Goal: Communication & Community: Answer question/provide support

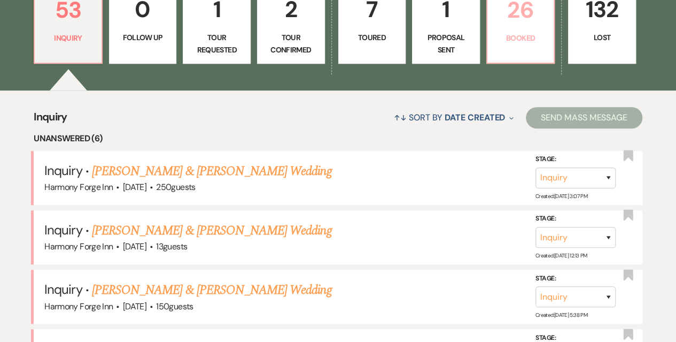
click at [512, 27] on p "26" at bounding box center [521, 10] width 54 height 36
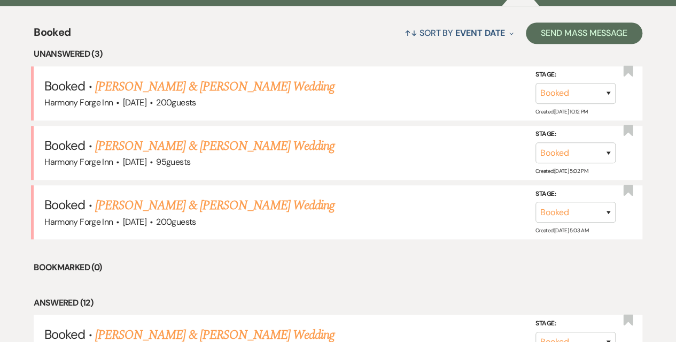
scroll to position [428, 0]
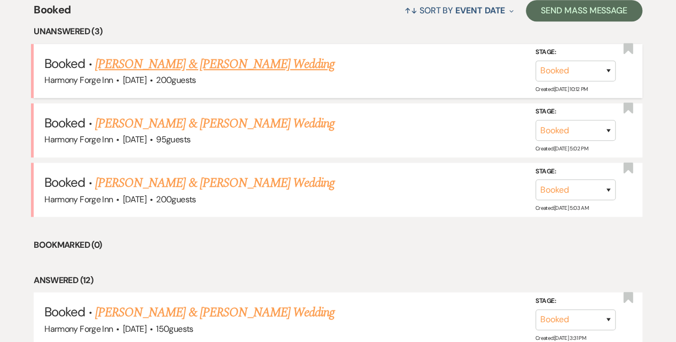
click at [146, 64] on link "[PERSON_NAME] & [PERSON_NAME] Wedding" at bounding box center [215, 64] width 240 height 19
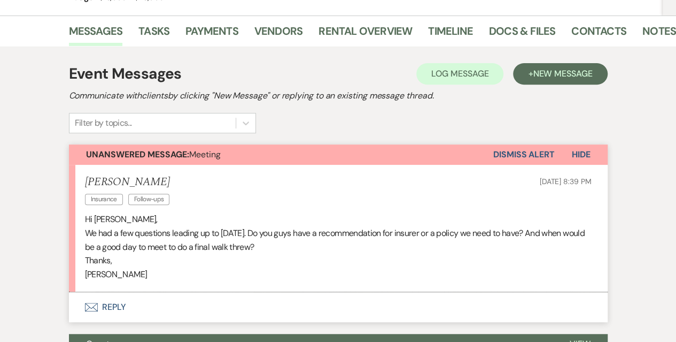
scroll to position [214, 0]
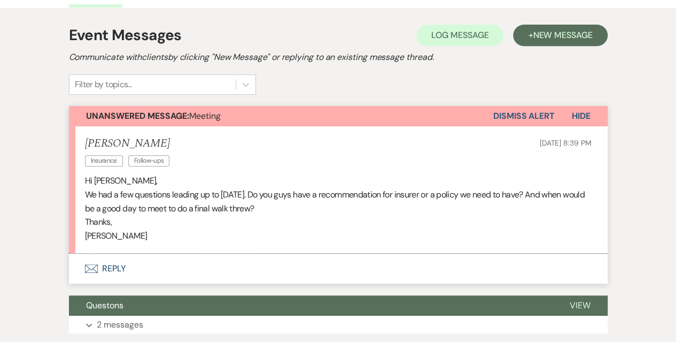
click at [113, 271] on button "Envelope Reply" at bounding box center [338, 268] width 539 height 30
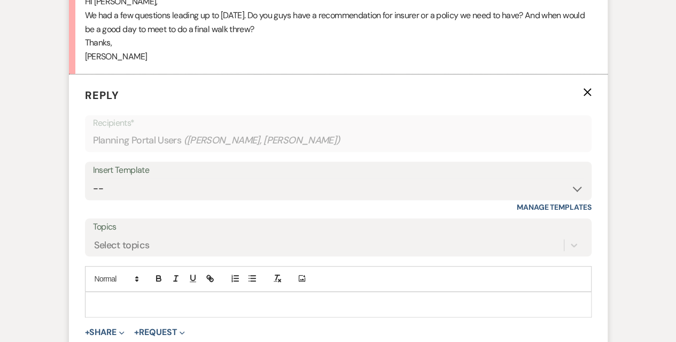
scroll to position [319, 0]
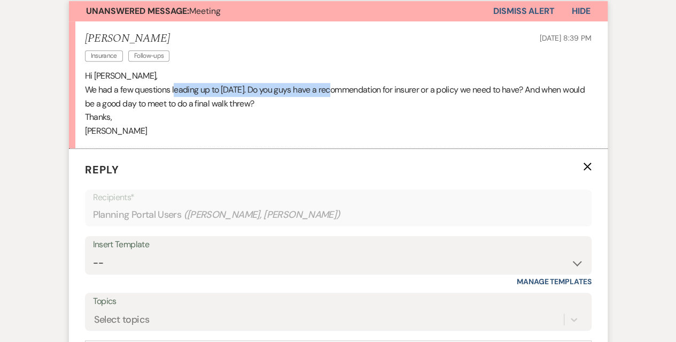
drag, startPoint x: 128, startPoint y: 90, endPoint x: 290, endPoint y: 90, distance: 161.5
click at [290, 90] on p "We had a few questions leading up to November 1. Do you guys have a recommendat…" at bounding box center [338, 96] width 507 height 27
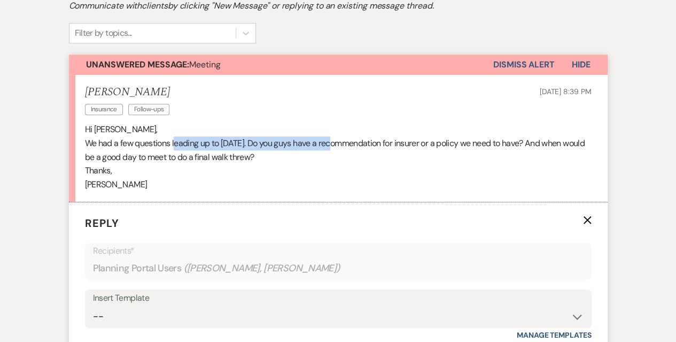
scroll to position [426, 0]
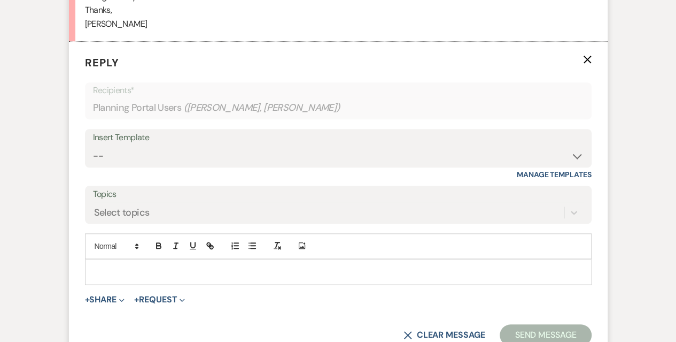
click at [184, 272] on p at bounding box center [339, 272] width 490 height 12
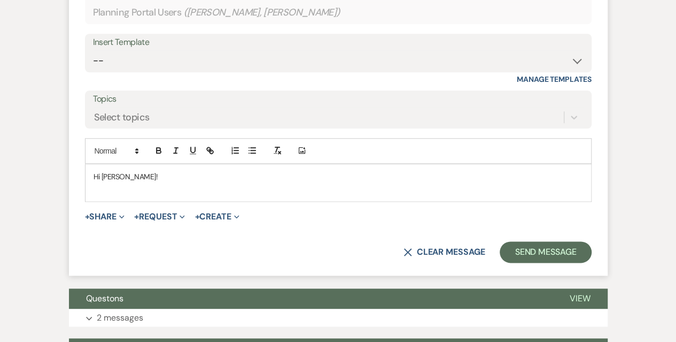
scroll to position [532, 0]
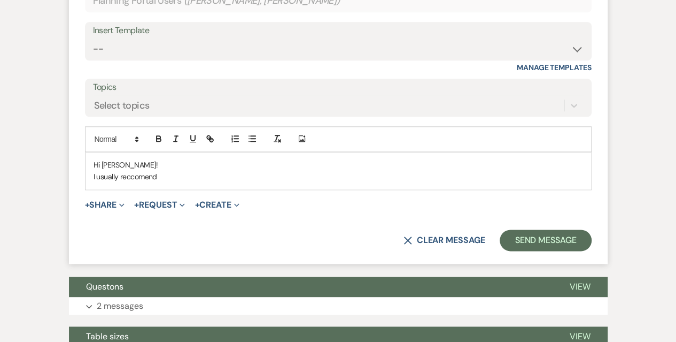
click at [141, 175] on p "I usually reccomend" at bounding box center [339, 177] width 490 height 12
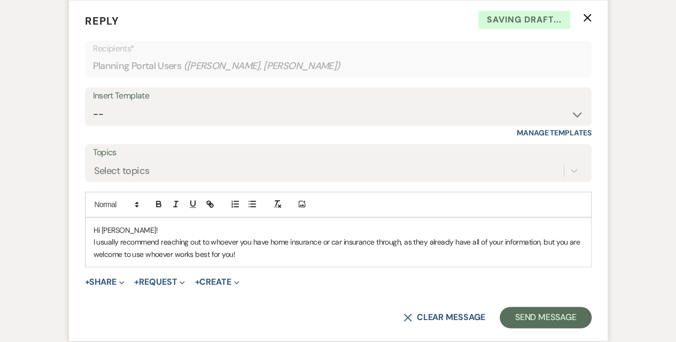
scroll to position [479, 0]
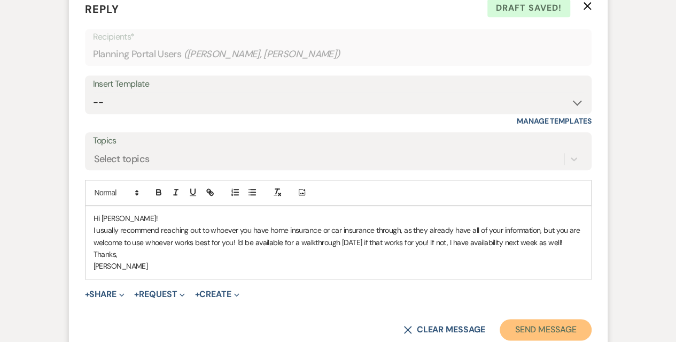
click at [555, 327] on button "Send Message" at bounding box center [545, 329] width 91 height 21
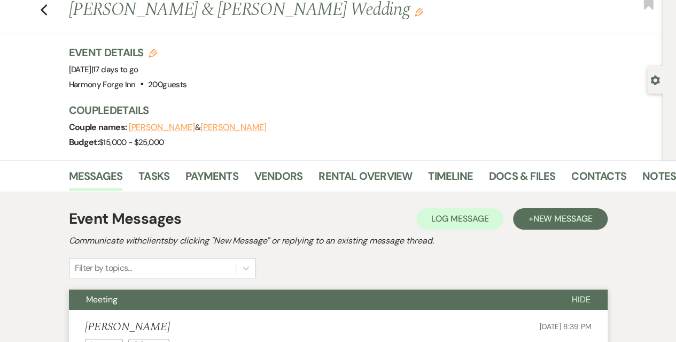
scroll to position [0, 0]
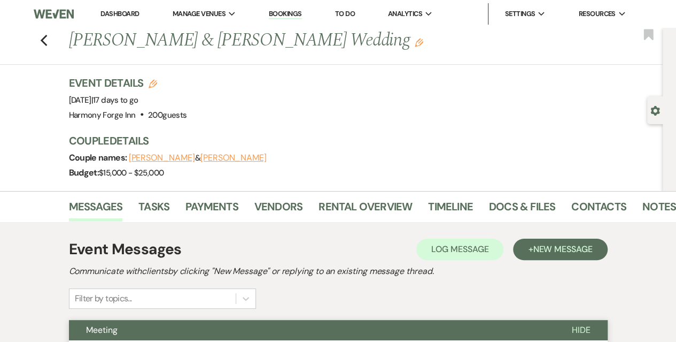
click at [108, 8] on li "Dashboard" at bounding box center [119, 13] width 49 height 21
click at [108, 16] on link "Dashboard" at bounding box center [120, 13] width 38 height 9
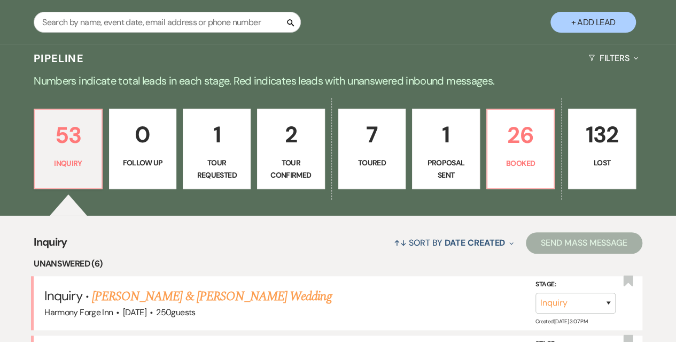
scroll to position [267, 0]
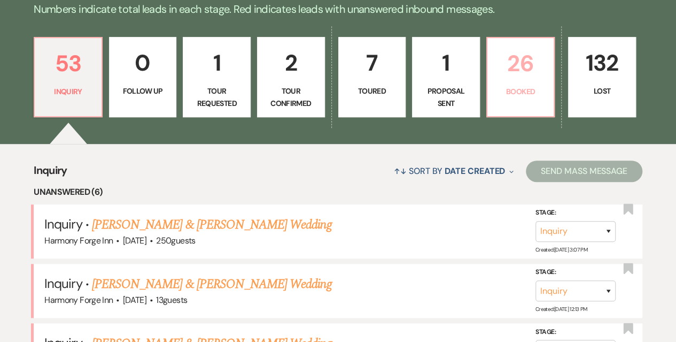
click at [508, 72] on p "26" at bounding box center [521, 63] width 54 height 36
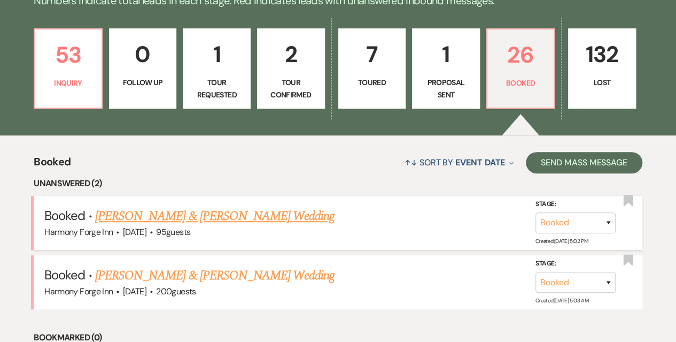
scroll to position [321, 0]
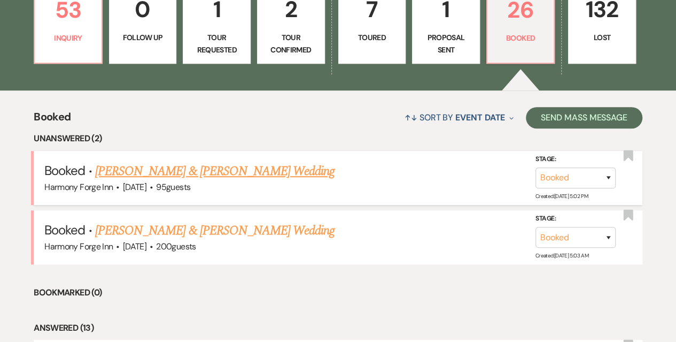
click at [184, 177] on link "[PERSON_NAME] & [PERSON_NAME] Wedding" at bounding box center [215, 170] width 240 height 19
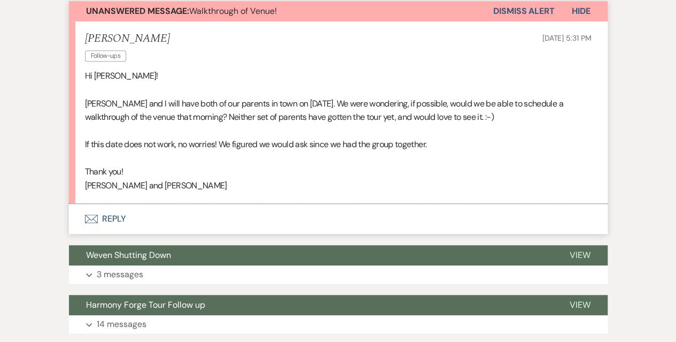
scroll to position [321, 0]
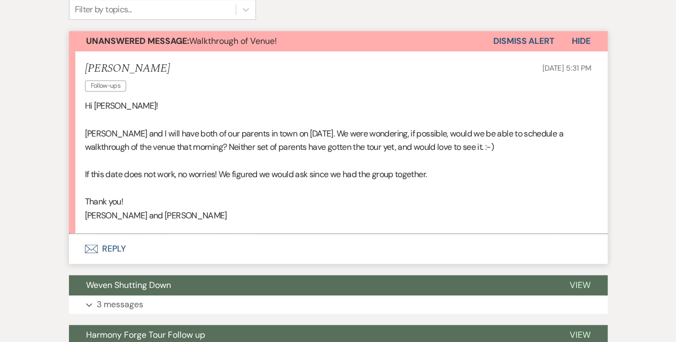
click at [115, 246] on button "Envelope Reply" at bounding box center [338, 249] width 539 height 30
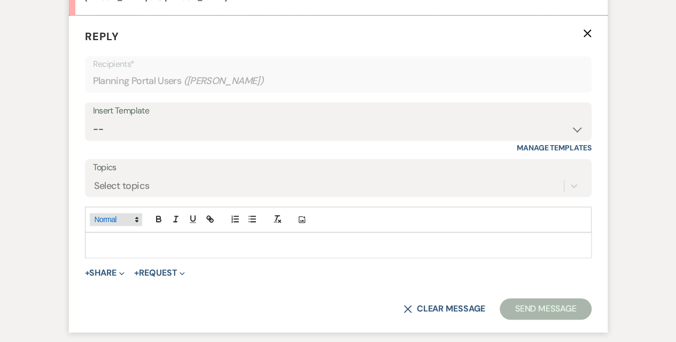
scroll to position [541, 0]
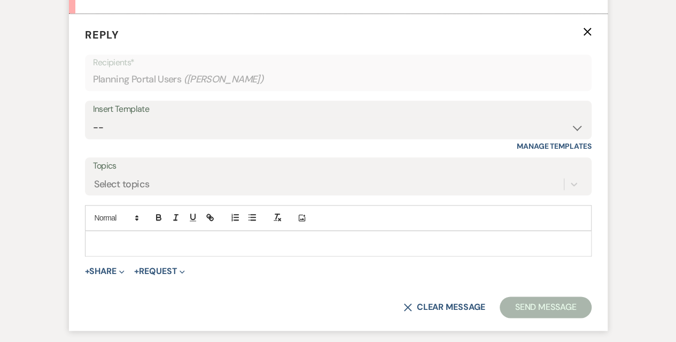
click at [102, 237] on p at bounding box center [339, 243] width 490 height 12
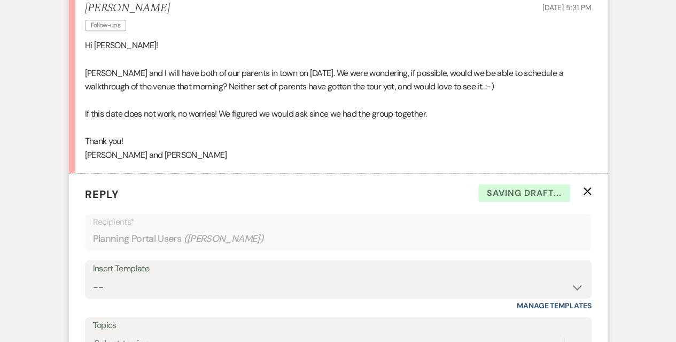
scroll to position [380, 0]
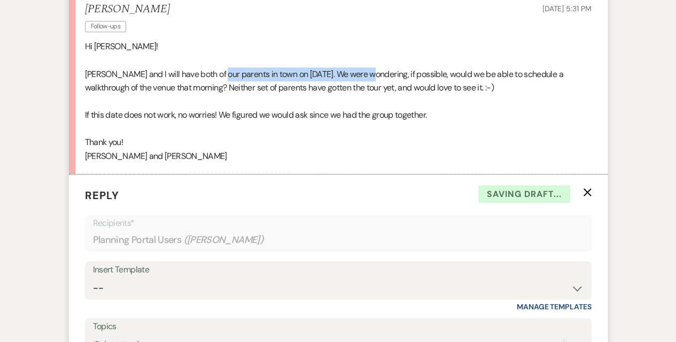
drag, startPoint x: 218, startPoint y: 70, endPoint x: 373, endPoint y: 72, distance: 155.1
click at [373, 72] on p "Joe and I will have both of our parents in town on November 1st. We were wonder…" at bounding box center [338, 80] width 507 height 27
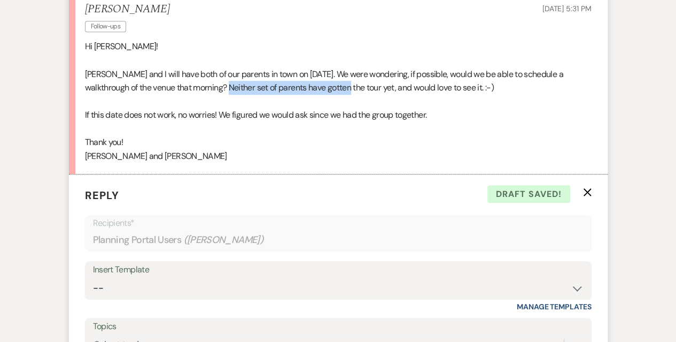
drag, startPoint x: 201, startPoint y: 87, endPoint x: 321, endPoint y: 89, distance: 119.8
click at [321, 89] on p "Joe and I will have both of our parents in town on November 1st. We were wonder…" at bounding box center [338, 80] width 507 height 27
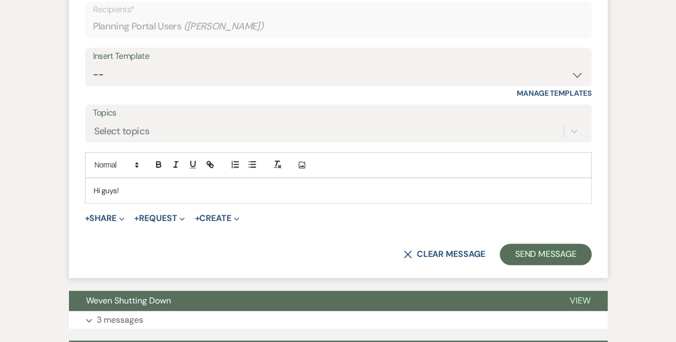
scroll to position [594, 0]
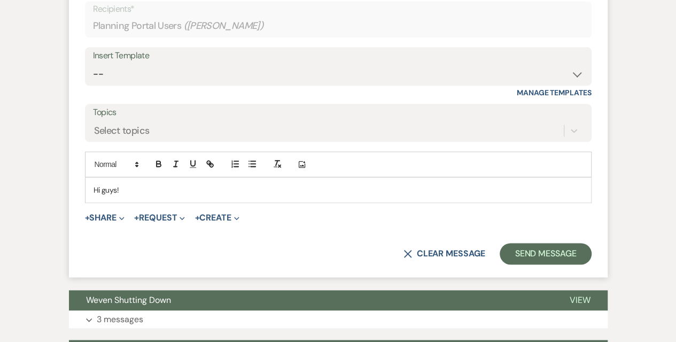
click at [168, 187] on p "Hi guys!" at bounding box center [339, 190] width 490 height 12
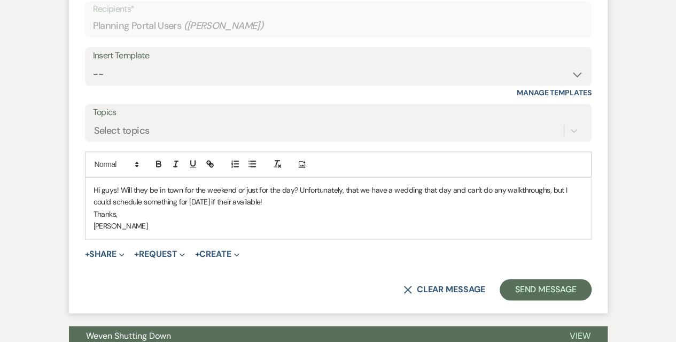
click at [118, 187] on p "Hi guys! Will they be in town for the weekend or just for the day? Unfortunatel…" at bounding box center [339, 196] width 490 height 24
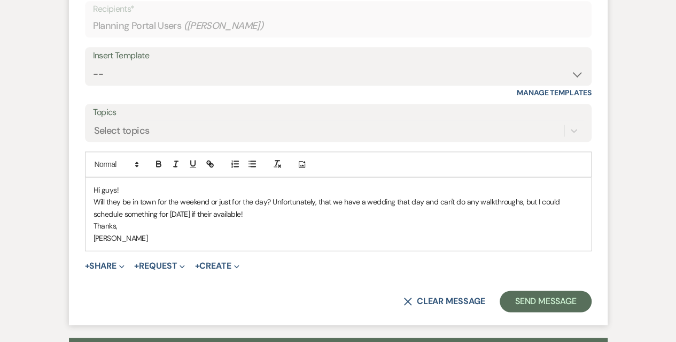
click at [412, 199] on p "Will they be in town for the weekend or just for the day? Unfortunately, that w…" at bounding box center [339, 208] width 490 height 24
click at [453, 198] on p "Will they be in town for the weekend or just for the day? Unfortunately, that w…" at bounding box center [339, 208] width 490 height 24
click at [531, 298] on button "Send Message" at bounding box center [545, 300] width 91 height 21
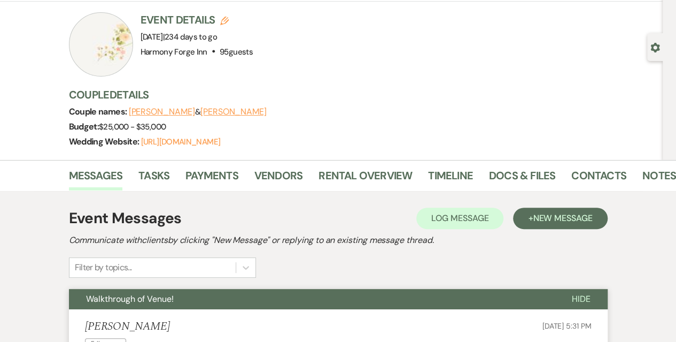
scroll to position [0, 0]
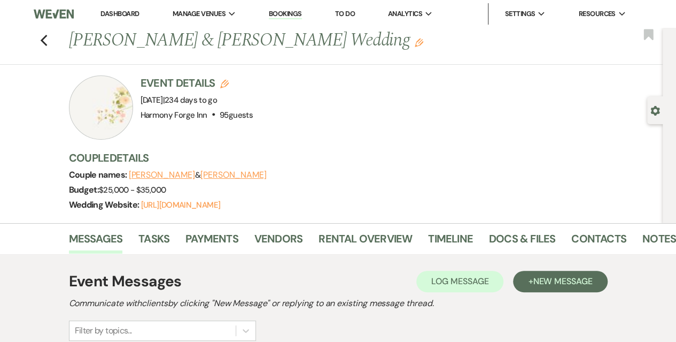
click at [107, 11] on link "Dashboard" at bounding box center [120, 13] width 38 height 9
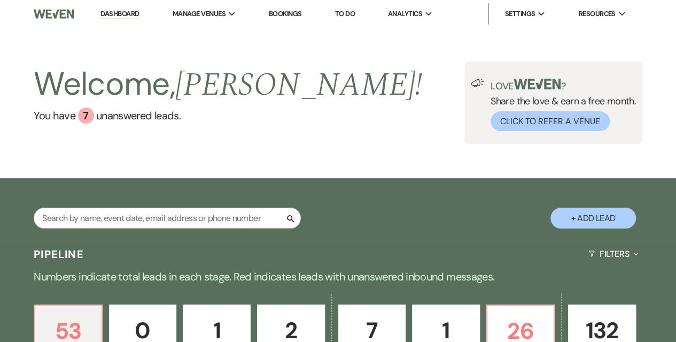
scroll to position [160, 0]
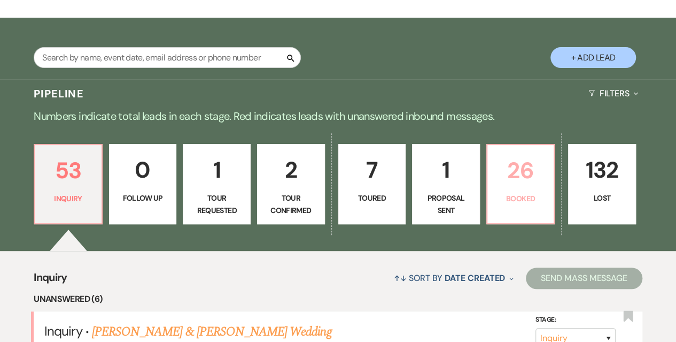
click at [513, 168] on p "26" at bounding box center [521, 170] width 54 height 36
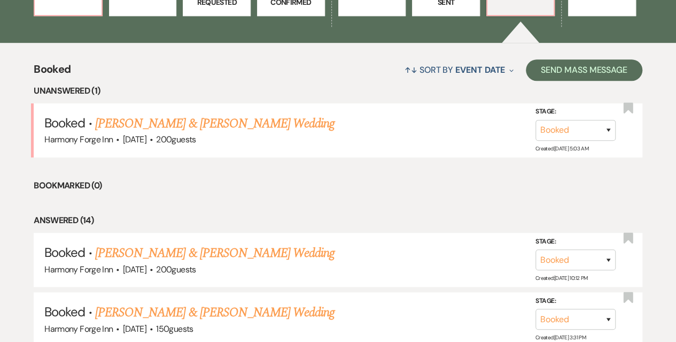
scroll to position [374, 0]
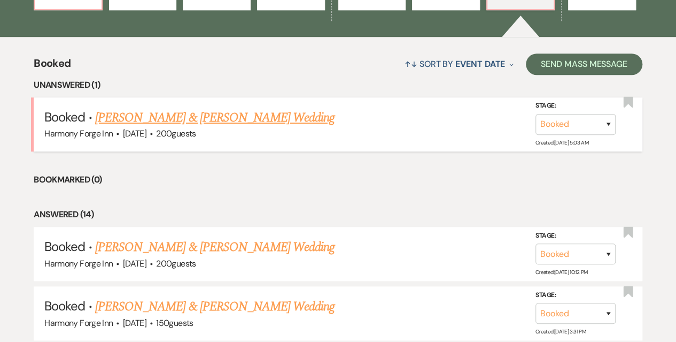
click at [168, 113] on link "[PERSON_NAME] & [PERSON_NAME] Wedding" at bounding box center [215, 117] width 240 height 19
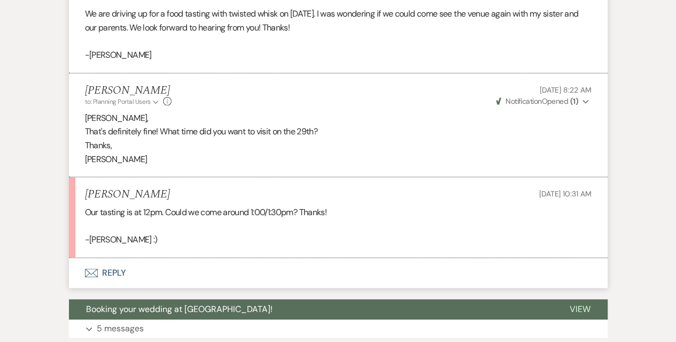
scroll to position [374, 0]
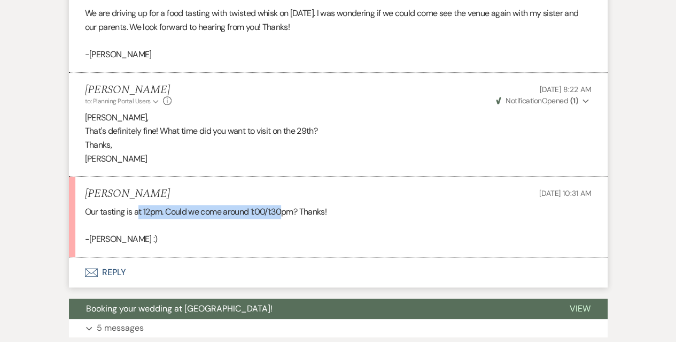
drag, startPoint x: 137, startPoint y: 212, endPoint x: 285, endPoint y: 204, distance: 148.8
click at [285, 205] on p "Our tasting is at 12pm. Could we come around 1:00/1:30pm? Thanks!" at bounding box center [338, 212] width 507 height 14
click at [114, 266] on button "Envelope Reply" at bounding box center [338, 272] width 539 height 30
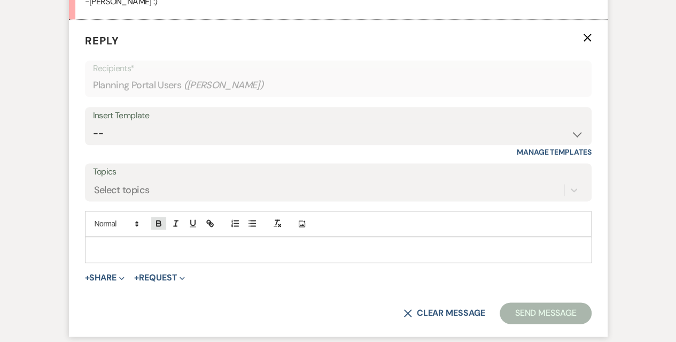
scroll to position [618, 0]
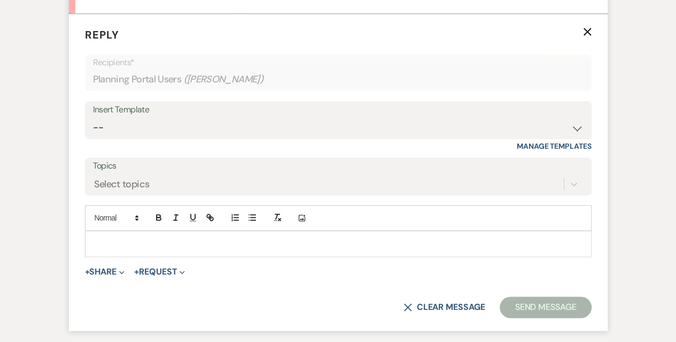
click at [145, 242] on p at bounding box center [339, 243] width 490 height 12
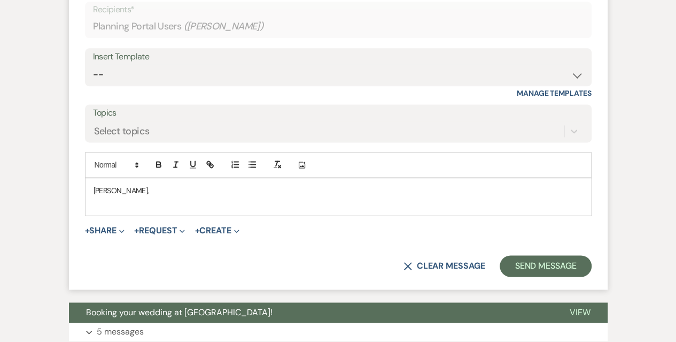
scroll to position [671, 0]
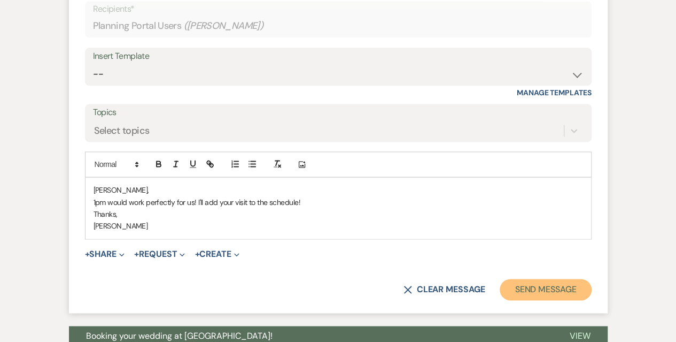
click at [534, 288] on button "Send Message" at bounding box center [545, 289] width 91 height 21
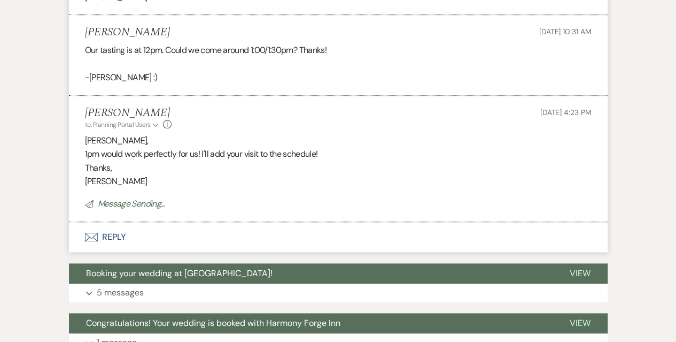
scroll to position [518, 0]
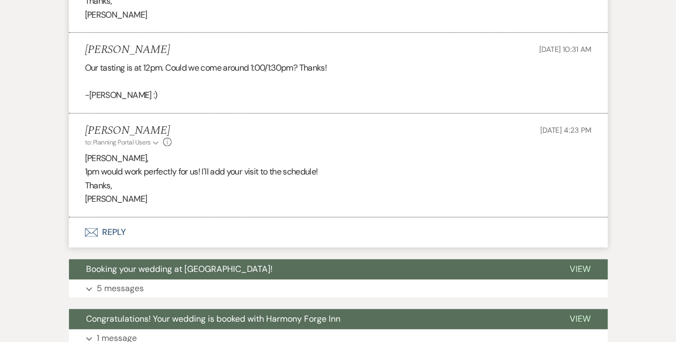
drag, startPoint x: 152, startPoint y: 49, endPoint x: 113, endPoint y: 49, distance: 39.0
click at [113, 49] on div "Carly Cygrymus Oct 08, 2025, 10:31 AM" at bounding box center [338, 49] width 507 height 13
copy h5 "Cygrymus"
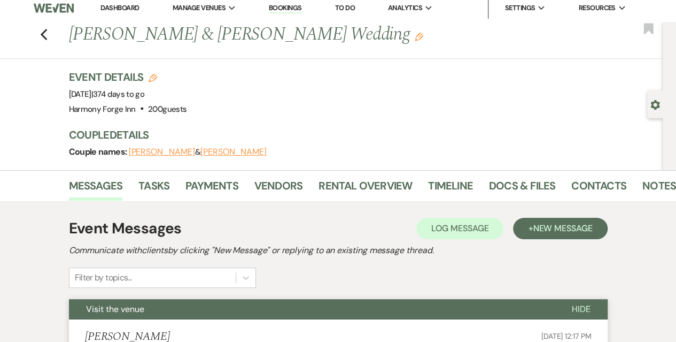
scroll to position [0, 0]
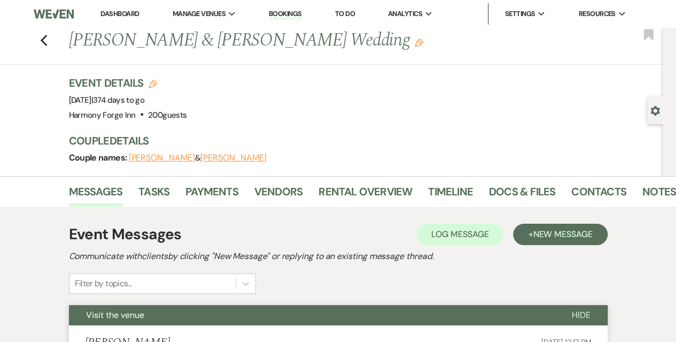
click at [126, 14] on link "Dashboard" at bounding box center [120, 13] width 38 height 9
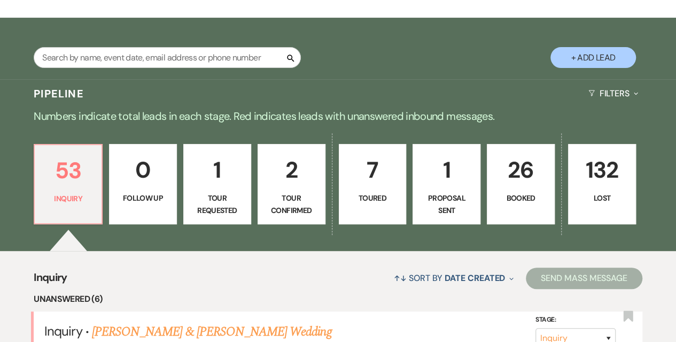
scroll to position [214, 0]
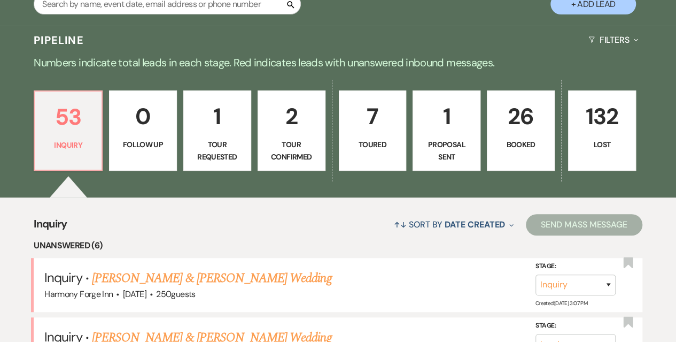
click at [445, 145] on p "Proposal Sent" at bounding box center [447, 150] width 54 height 24
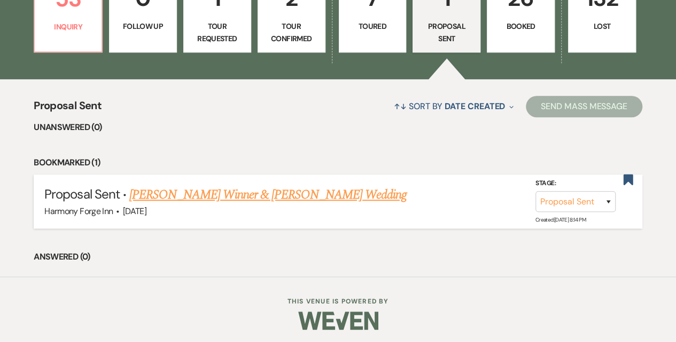
scroll to position [335, 0]
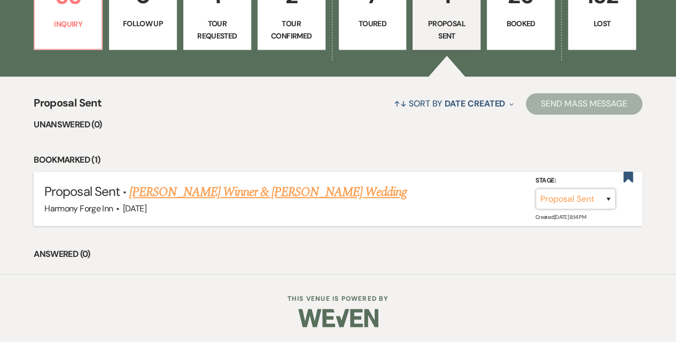
click at [572, 199] on select "Inquiry Follow Up Tour Requested Tour Confirmed Toured Proposal Sent Booked Lost" at bounding box center [576, 198] width 80 height 21
select select "7"
click at [536, 188] on select "Inquiry Follow Up Tour Requested Tour Confirmed Toured Proposal Sent Booked Lost" at bounding box center [576, 198] width 80 height 21
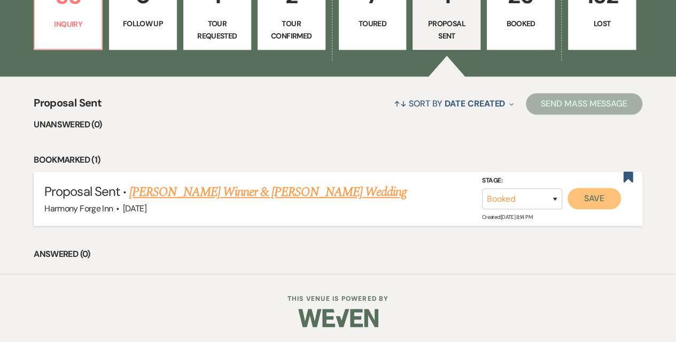
click at [587, 190] on button "Save" at bounding box center [594, 198] width 53 height 21
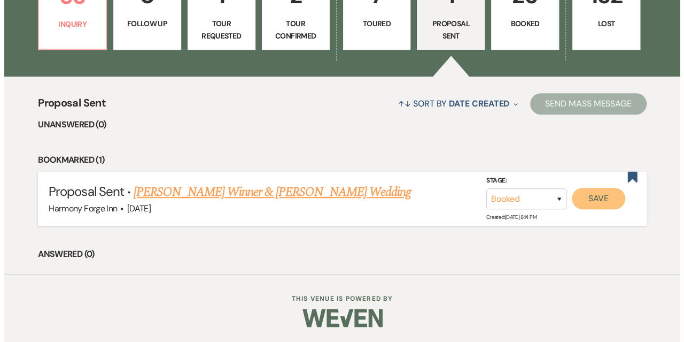
scroll to position [336, 0]
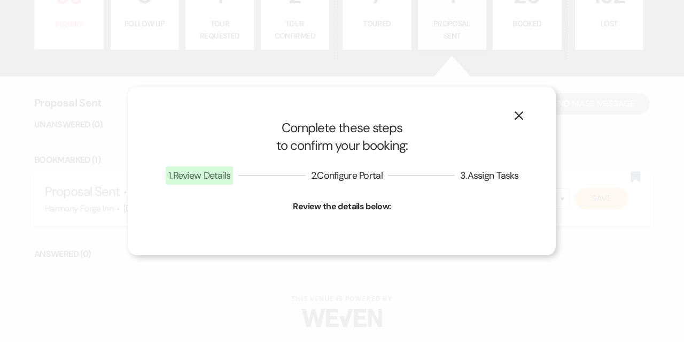
select select "1"
select select "786"
select select "false"
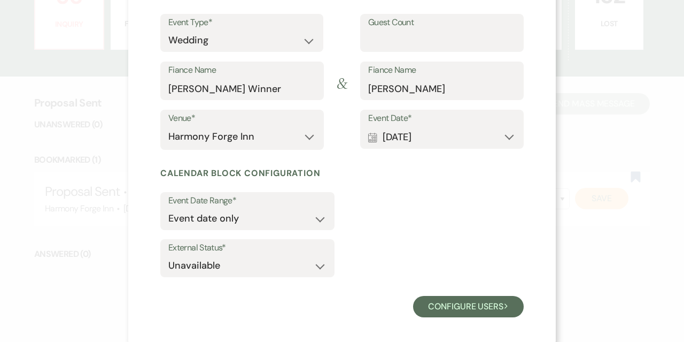
scroll to position [130, 0]
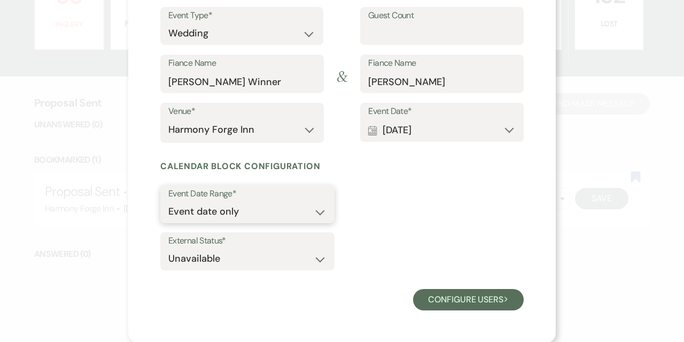
click at [297, 204] on select "Event date only Event date and" at bounding box center [247, 211] width 158 height 21
select select "eventDateAnd"
click at [168, 201] on select "Event date only Event date and" at bounding box center [247, 211] width 158 height 21
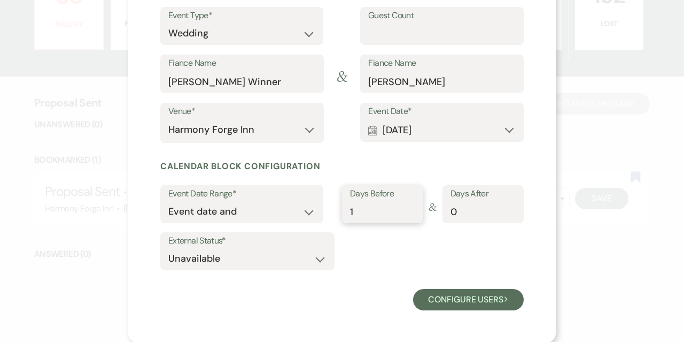
type input "1"
click at [406, 208] on input "1" at bounding box center [382, 211] width 65 height 21
type input "1"
click at [506, 207] on input "1" at bounding box center [483, 211] width 65 height 21
click at [312, 259] on select "Available Unavailable" at bounding box center [247, 258] width 158 height 21
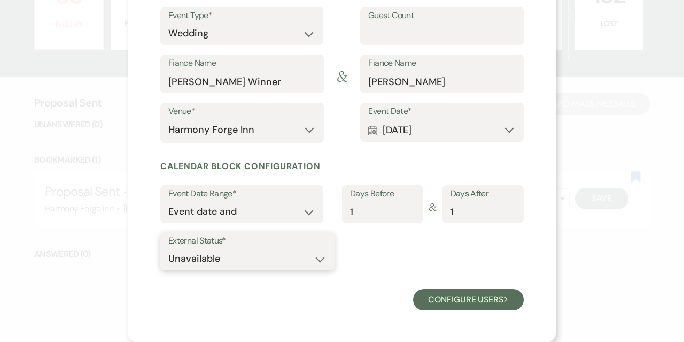
click at [168, 248] on select "Available Unavailable" at bounding box center [247, 258] width 158 height 21
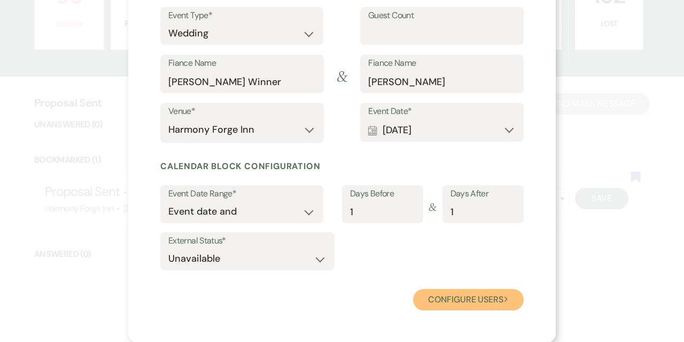
click at [451, 298] on button "Configure users Next" at bounding box center [468, 299] width 111 height 21
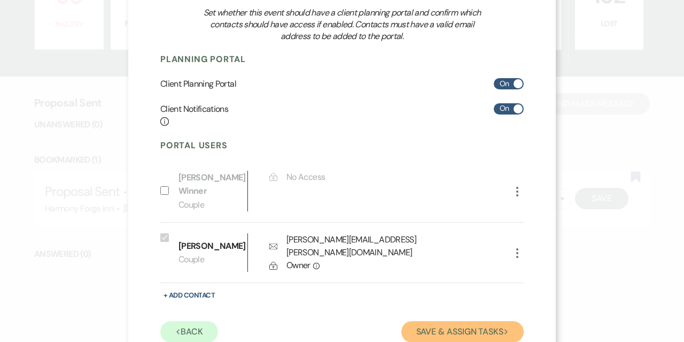
click at [462, 321] on button "Save & Assign Tasks Next" at bounding box center [463, 331] width 122 height 21
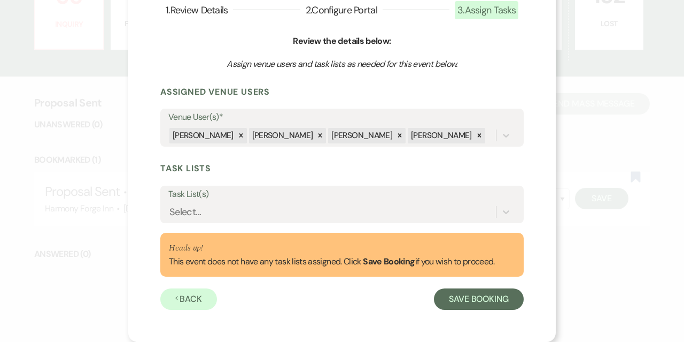
scroll to position [78, 0]
click at [279, 194] on label "Task List(s)" at bounding box center [342, 195] width 348 height 16
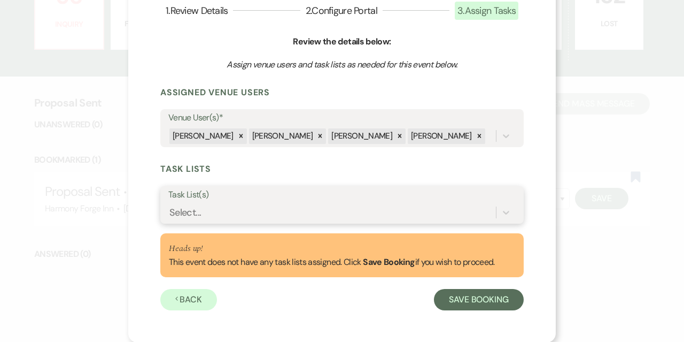
click at [171, 205] on input "Task List(s)" at bounding box center [169, 212] width 1 height 14
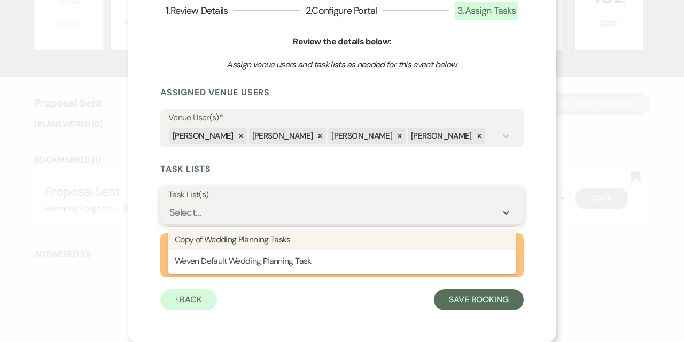
click at [272, 218] on div "Select..." at bounding box center [332, 212] width 328 height 19
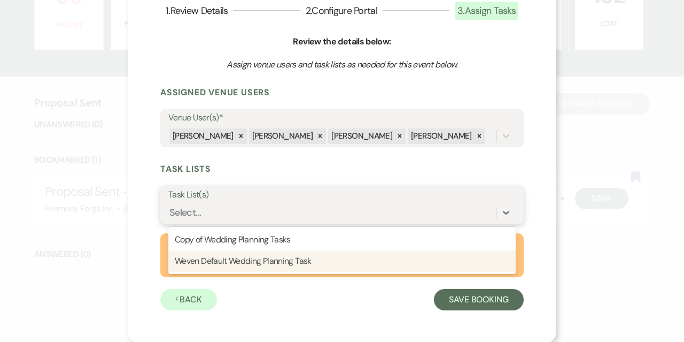
click at [267, 260] on div "Weven Default Wedding Planning Task" at bounding box center [342, 260] width 348 height 21
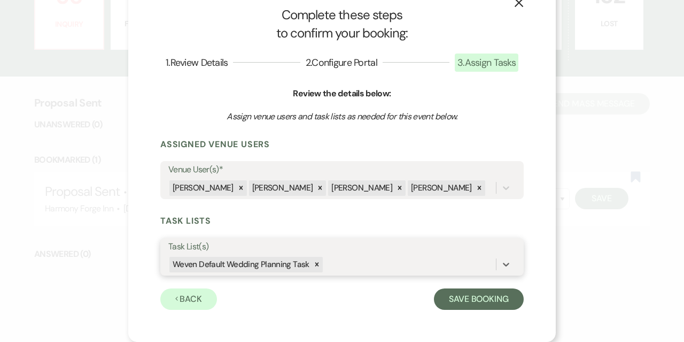
scroll to position [26, 0]
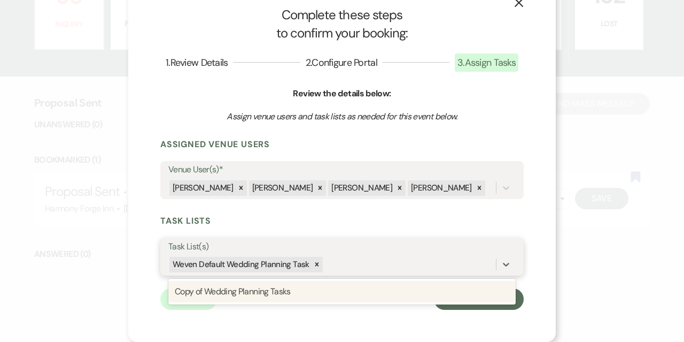
click at [244, 266] on div "Weven Default Wedding Planning Task" at bounding box center [240, 265] width 142 height 16
click at [376, 267] on div "Weven Default Wedding Planning Task" at bounding box center [332, 264] width 328 height 19
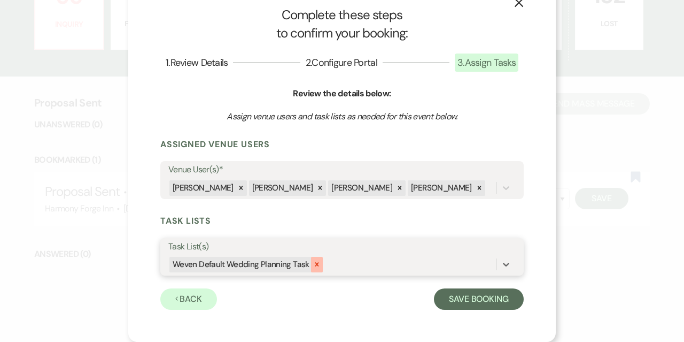
click at [313, 267] on icon at bounding box center [316, 263] width 7 height 7
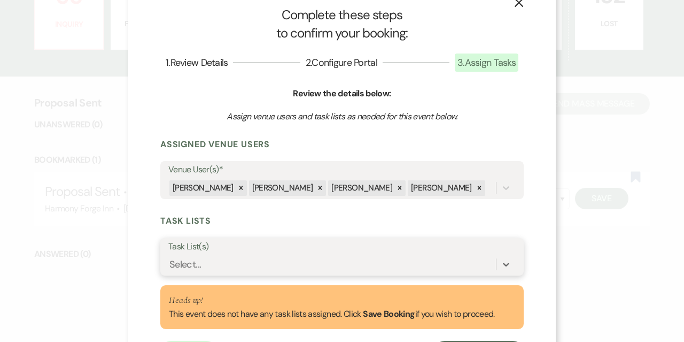
scroll to position [78, 0]
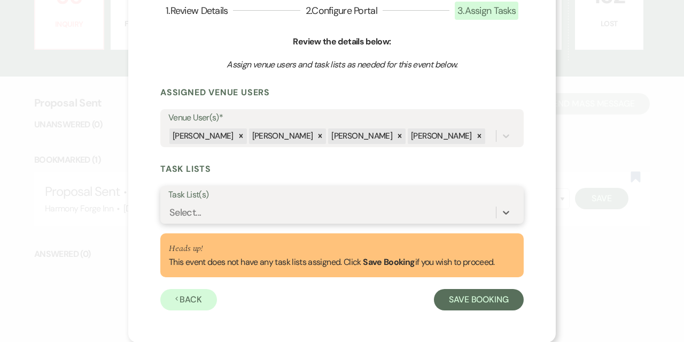
click at [300, 210] on div "Select..." at bounding box center [332, 212] width 328 height 19
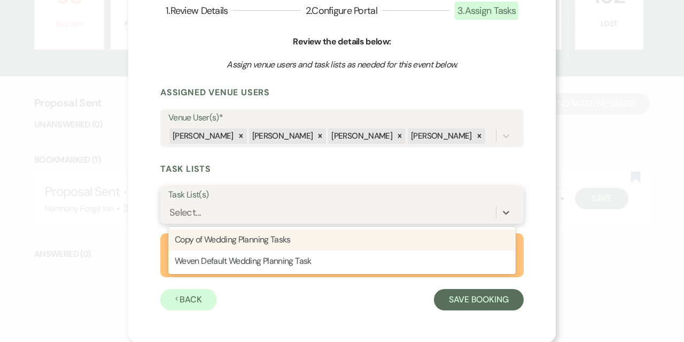
click at [288, 244] on div "Copy of Wedding Planning Tasks" at bounding box center [342, 239] width 348 height 21
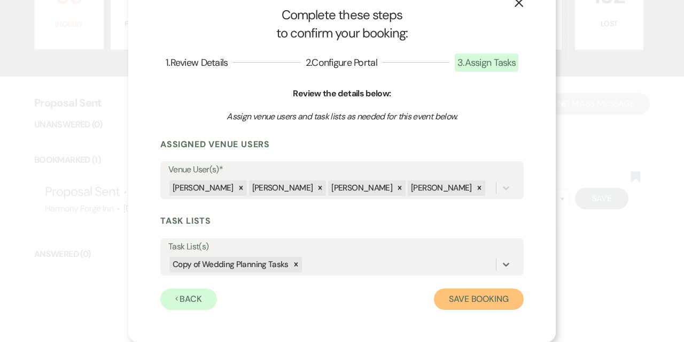
click at [472, 302] on button "Save Booking" at bounding box center [479, 298] width 90 height 21
select select "14"
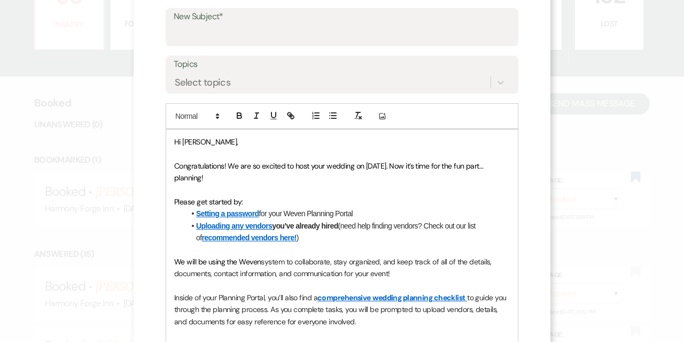
scroll to position [64, 0]
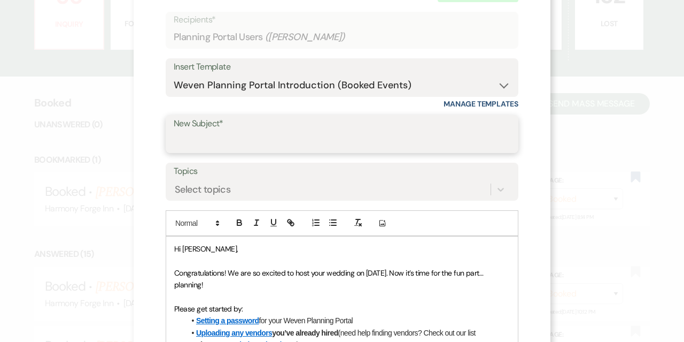
click at [215, 138] on input "New Subject*" at bounding box center [342, 141] width 337 height 21
type input "Congratulations! Your date is saved with Harmony Forge Inn!"
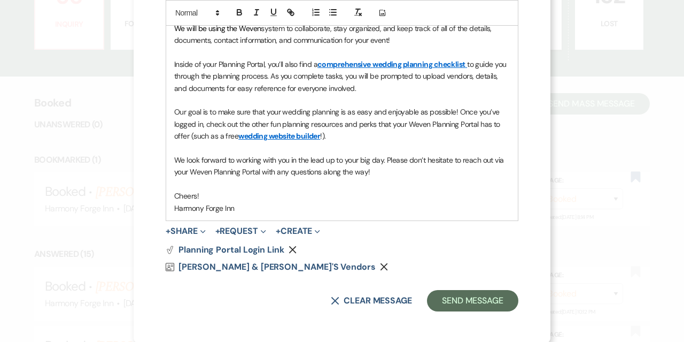
scroll to position [405, 0]
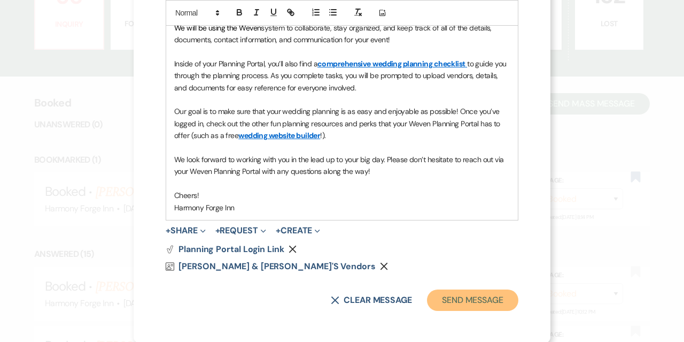
click at [469, 301] on button "Send Message" at bounding box center [472, 299] width 91 height 21
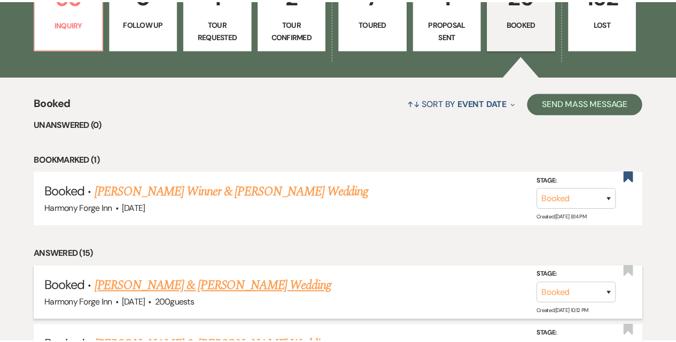
scroll to position [335, 0]
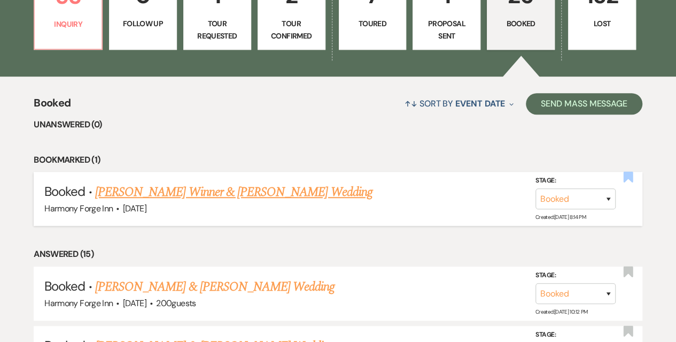
click at [626, 177] on use "button" at bounding box center [628, 176] width 10 height 11
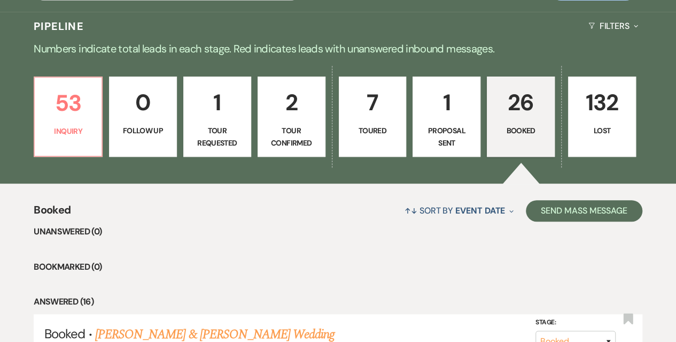
click at [458, 127] on p "Proposal Sent" at bounding box center [447, 137] width 54 height 24
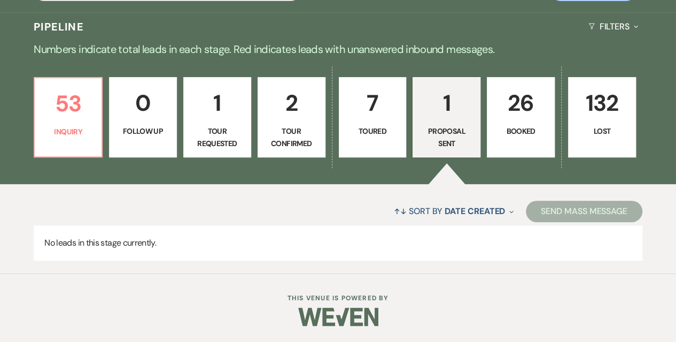
scroll to position [227, 0]
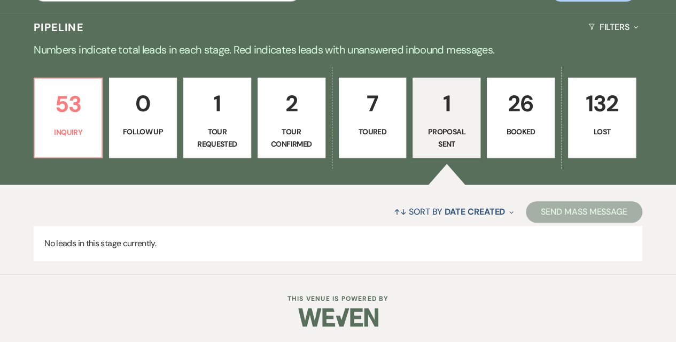
click at [372, 126] on p "Toured" at bounding box center [373, 132] width 54 height 12
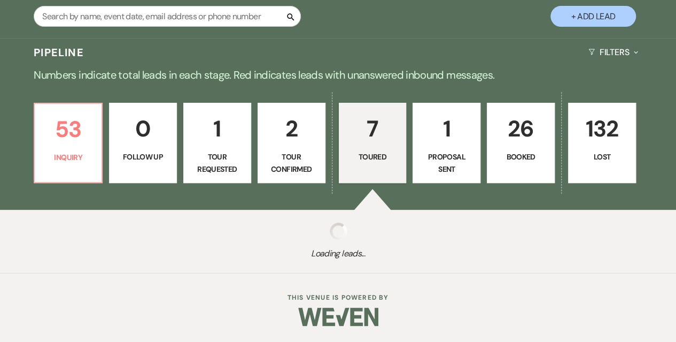
scroll to position [227, 0]
select select "5"
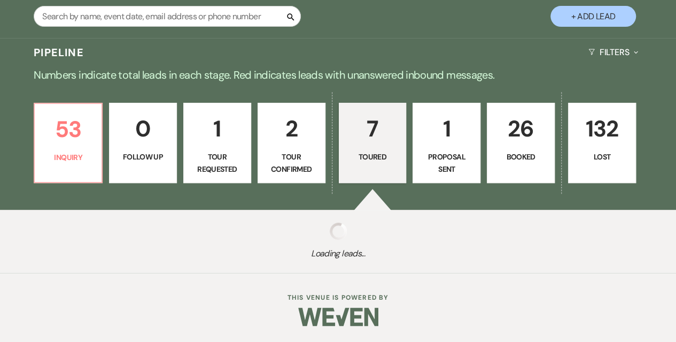
select select "5"
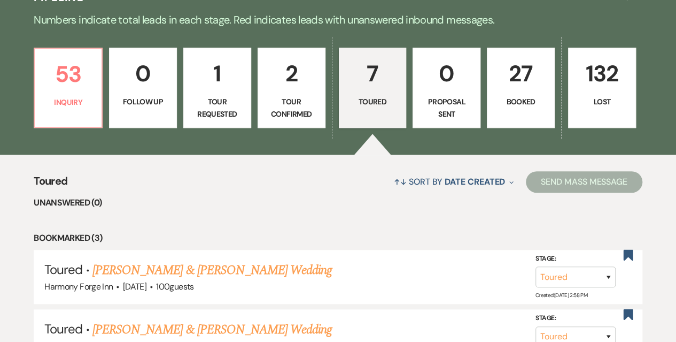
scroll to position [226, 0]
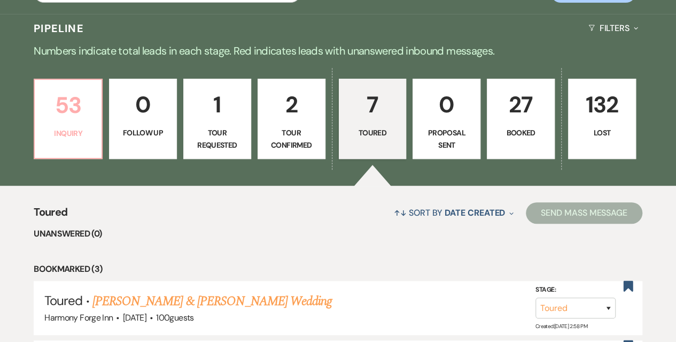
click at [69, 124] on link "53 Inquiry" at bounding box center [68, 119] width 69 height 80
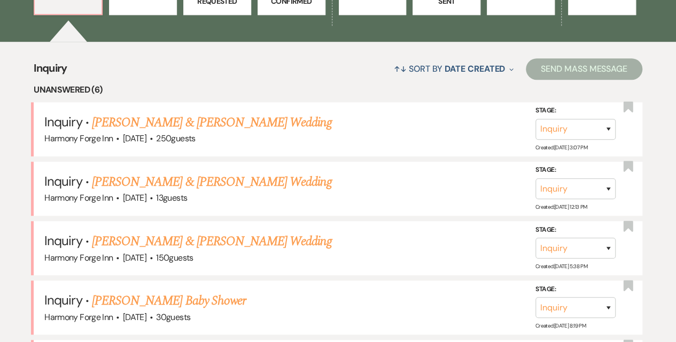
scroll to position [386, 0]
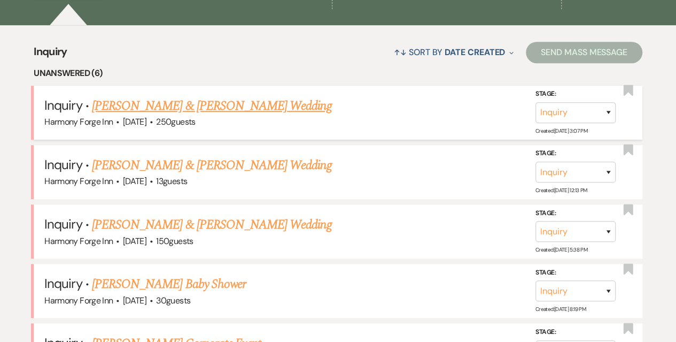
click at [159, 106] on link "Mikayla & Jim Gross's Wedding" at bounding box center [212, 105] width 240 height 19
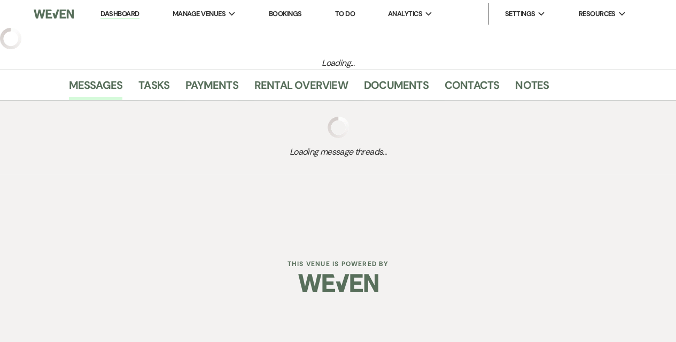
select select "5"
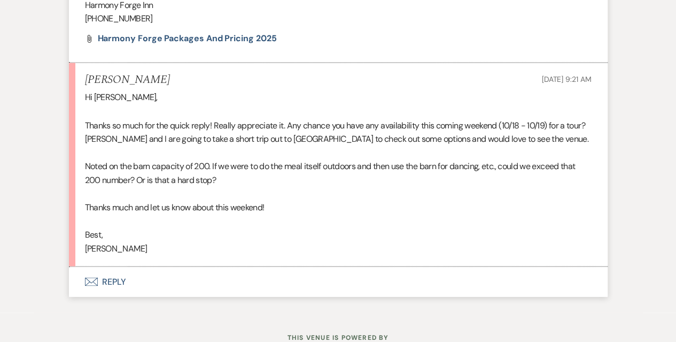
scroll to position [909, 0]
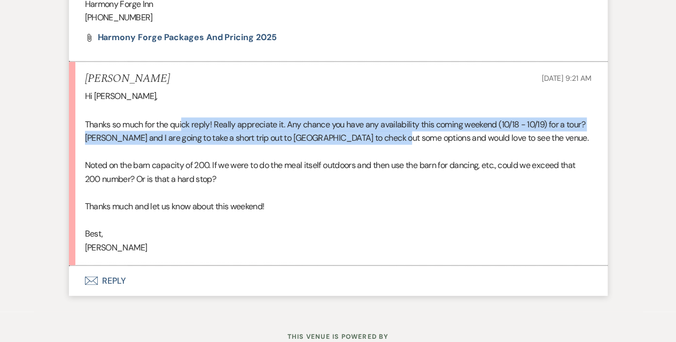
drag, startPoint x: 183, startPoint y: 105, endPoint x: 392, endPoint y: 122, distance: 210.2
click at [392, 122] on p "Thanks so much for the quick reply! Really appreciate it. Any chance you have a…" at bounding box center [338, 130] width 507 height 27
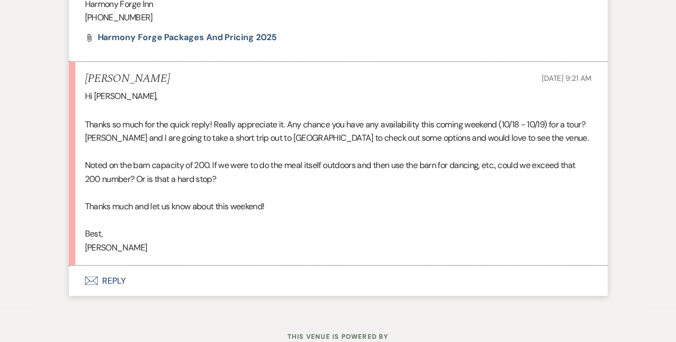
click at [146, 158] on p "Noted on the barn capacity of 200. If we were to do the meal itself outdoors an…" at bounding box center [338, 171] width 507 height 27
drag, startPoint x: 100, startPoint y: 150, endPoint x: 264, endPoint y: 150, distance: 163.6
click at [264, 158] on p "Noted on the barn capacity of 200. If we were to do the meal itself outdoors an…" at bounding box center [338, 171] width 507 height 27
click at [111, 272] on button "Envelope Reply" at bounding box center [338, 280] width 539 height 30
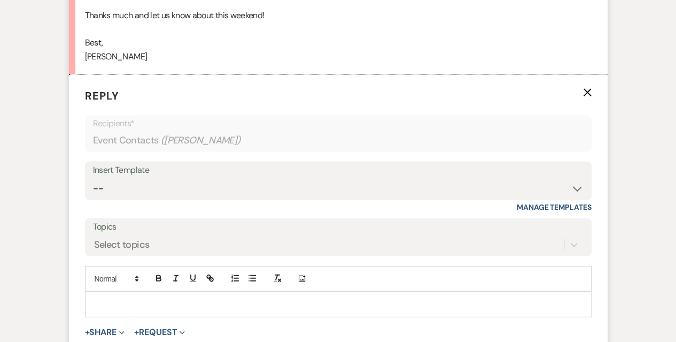
scroll to position [1152, 0]
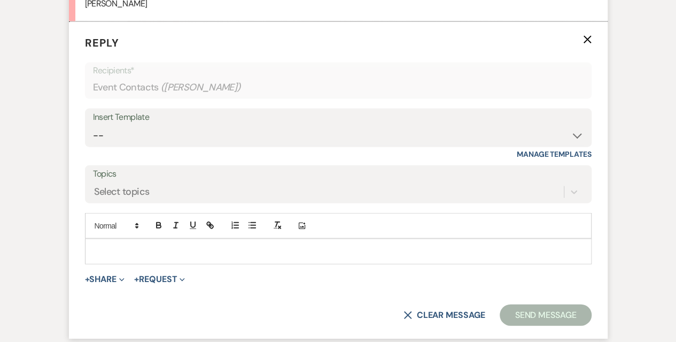
click at [133, 239] on div at bounding box center [339, 251] width 506 height 25
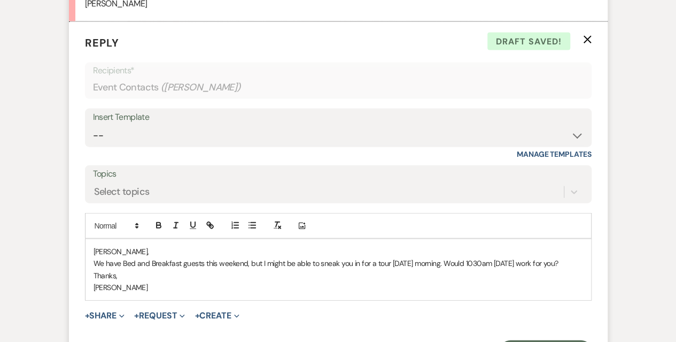
click at [200, 257] on p "We have Bed and Breakfast guests this weekend, but I might be able to sneak you…" at bounding box center [339, 263] width 490 height 12
click at [226, 257] on p "We have Bed and Breakfast guests this weekend, but I might be able to sneak you…" at bounding box center [339, 263] width 490 height 12
click at [252, 257] on p "We have Bed and Breakfast guests this weekend, but I might be able to sneak you…" at bounding box center [339, 263] width 490 height 12
click at [297, 257] on p "We have Bed and Breakfast guests this weekend, but I might be able to sneak you…" at bounding box center [339, 263] width 490 height 12
click at [341, 257] on p "We have Bed and Breakfast guests this weekend, but I might be able to sneak you…" at bounding box center [339, 263] width 490 height 12
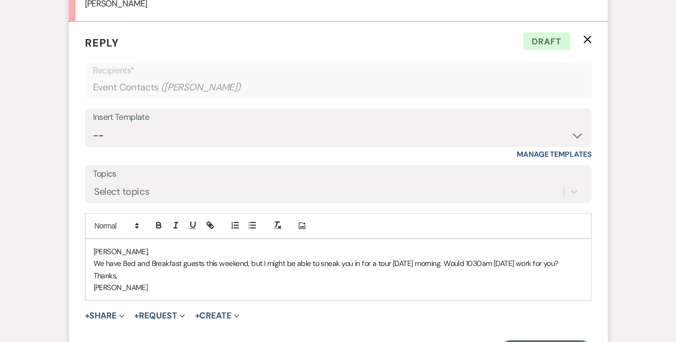
click at [379, 257] on p "We have Bed and Breakfast guests this weekend, but I might be able to sneak you…" at bounding box center [339, 263] width 490 height 12
click at [414, 257] on p "We have Bed and Breakfast guests this weekend, but I might be able to sneak you…" at bounding box center [339, 263] width 490 height 12
click at [433, 257] on p "We have Bed and Breakfast guests this weekend, but I might be able to sneak you…" at bounding box center [339, 263] width 490 height 12
click at [471, 257] on p "We have Bed and Breakfast guests this weekend, but I might be able to sneak you…" at bounding box center [339, 263] width 490 height 12
click at [503, 257] on p "We have Bed and Breakfast guests this weekend, but I might be able to sneak you…" at bounding box center [339, 263] width 490 height 12
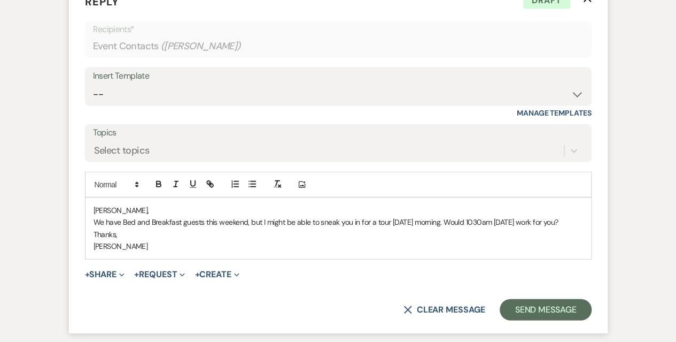
scroll to position [1206, 0]
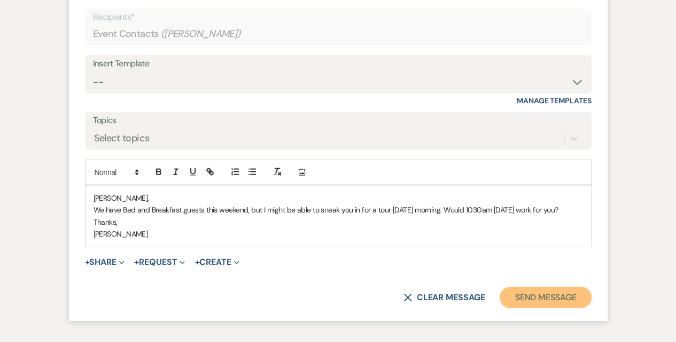
click at [553, 287] on button "Send Message" at bounding box center [545, 297] width 91 height 21
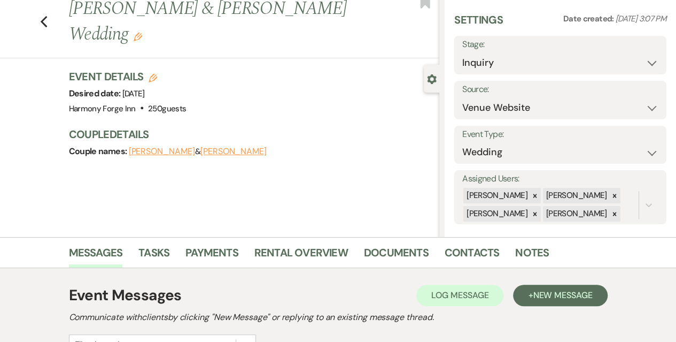
scroll to position [0, 0]
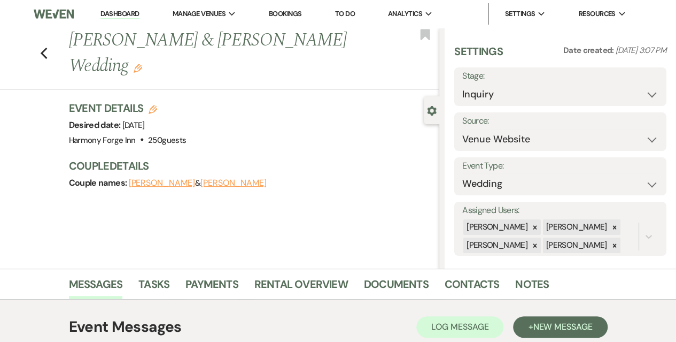
click at [128, 12] on link "Dashboard" at bounding box center [120, 14] width 38 height 10
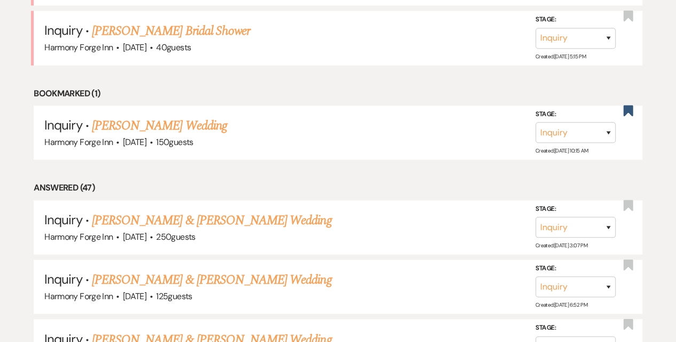
scroll to position [802, 0]
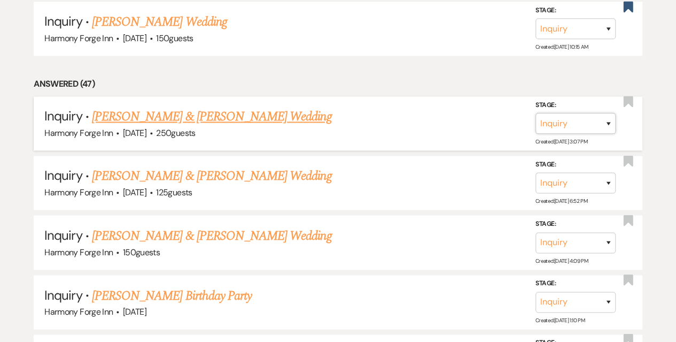
click at [560, 127] on select "Inquiry Follow Up Tour Requested Tour Confirmed Toured Proposal Sent Booked Lost" at bounding box center [576, 123] width 80 height 21
select select "2"
click at [536, 113] on select "Inquiry Follow Up Tour Requested Tour Confirmed Toured Proposal Sent Booked Lost" at bounding box center [576, 123] width 80 height 21
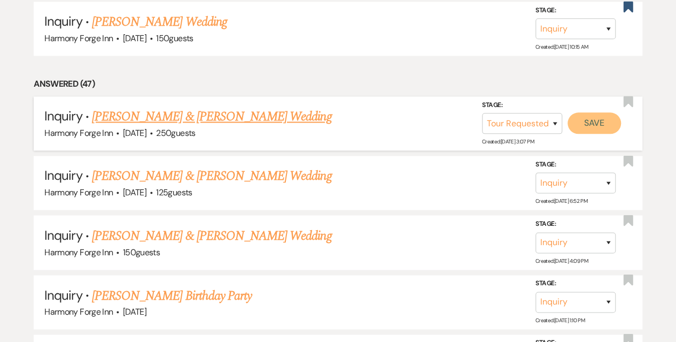
click at [590, 118] on button "Save" at bounding box center [594, 122] width 53 height 21
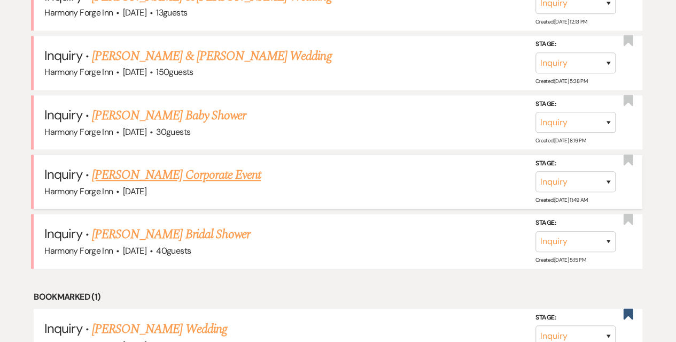
scroll to position [428, 0]
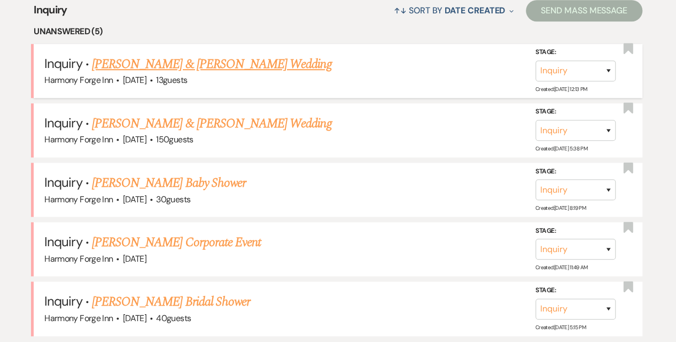
click at [138, 66] on link "Destiny Vanada & Josh Rudy's Wedding" at bounding box center [212, 64] width 240 height 19
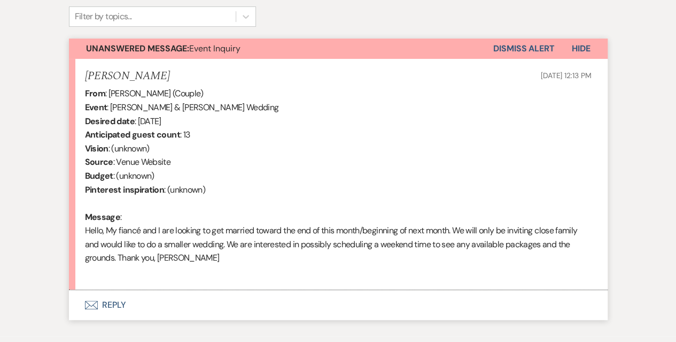
scroll to position [359, 0]
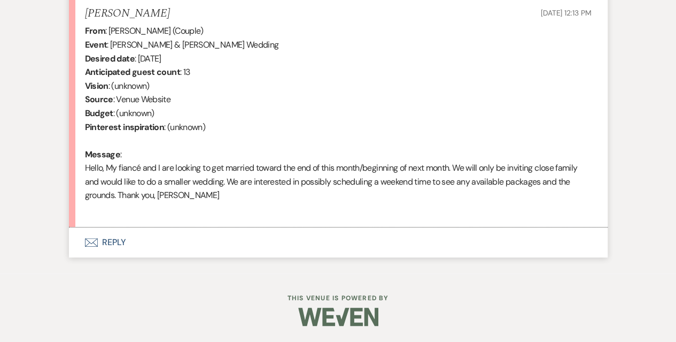
select select "5"
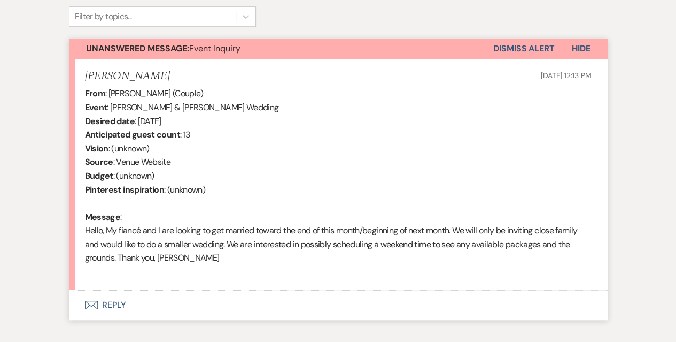
click at [105, 303] on button "Envelope Reply" at bounding box center [338, 305] width 539 height 30
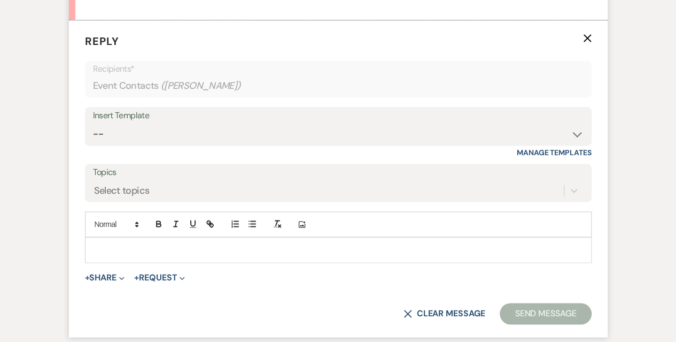
scroll to position [635, 0]
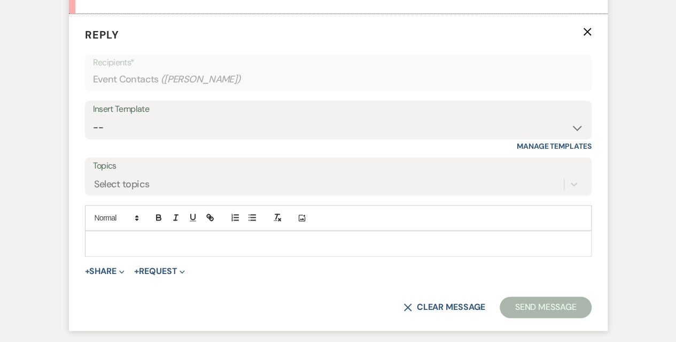
click at [98, 241] on p at bounding box center [339, 243] width 490 height 12
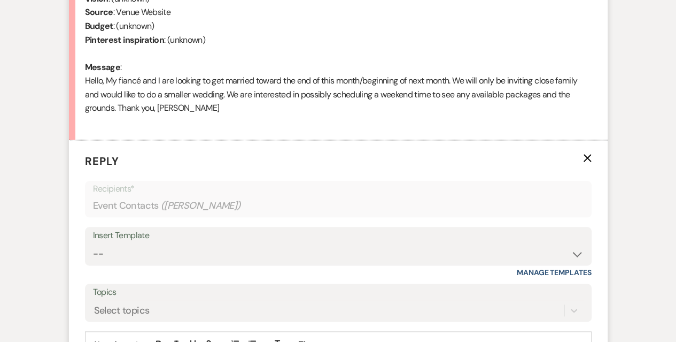
scroll to position [582, 0]
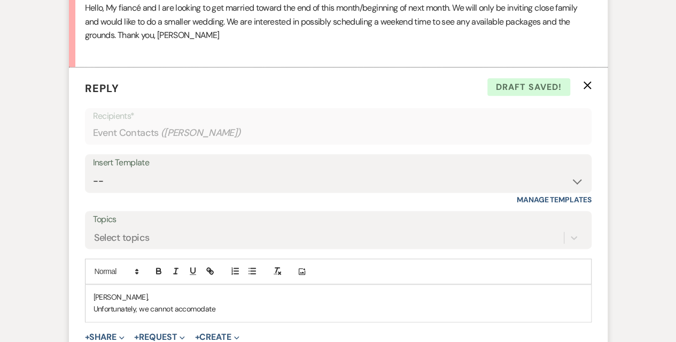
click at [232, 310] on p "Unfortunately, we cannot accomodate" at bounding box center [339, 309] width 490 height 12
drag, startPoint x: 219, startPoint y: 309, endPoint x: 186, endPoint y: 310, distance: 33.7
click at [186, 310] on p "Unfortunately, we cannot accomodate" at bounding box center [339, 309] width 490 height 12
click at [196, 308] on p "Unfortunately, we cannot accomodate" at bounding box center [339, 309] width 490 height 12
drag, startPoint x: 239, startPoint y: 311, endPoint x: 161, endPoint y: 308, distance: 77.6
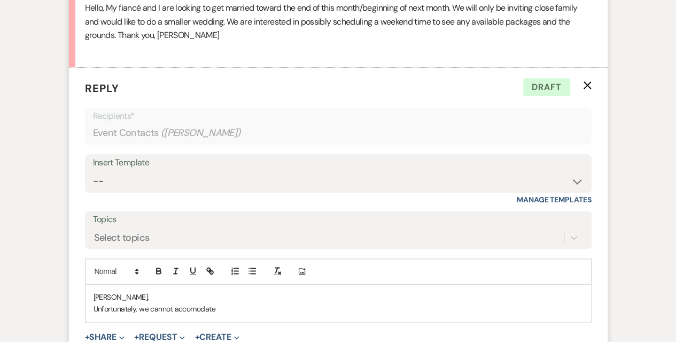
click at [161, 308] on p "Unfortunately, we cannot accomodate" at bounding box center [339, 309] width 490 height 12
click at [191, 307] on p "Unfortunately, we cannot accomodate" at bounding box center [339, 309] width 490 height 12
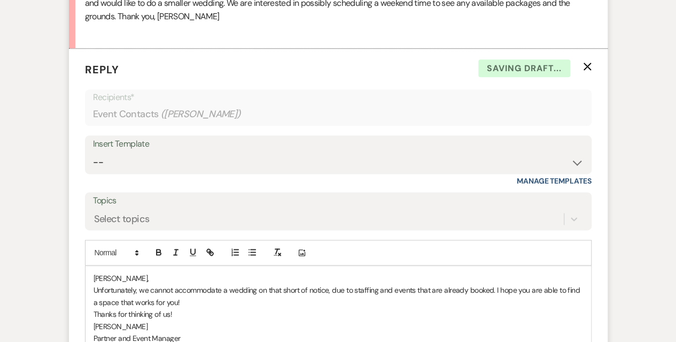
scroll to position [613, 0]
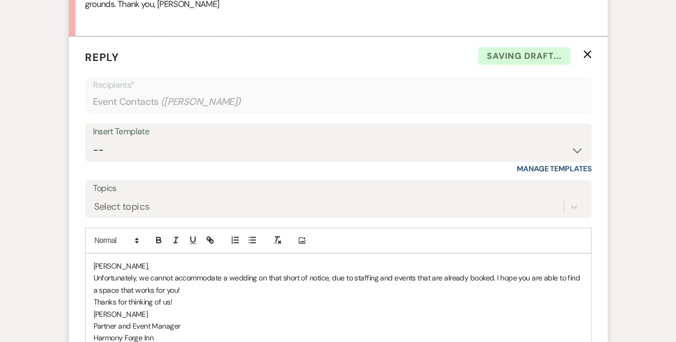
click at [95, 312] on p "Kasey Rhoa" at bounding box center [339, 314] width 490 height 12
click at [94, 299] on p "Thanks for thinking of us!" at bounding box center [339, 302] width 490 height 12
click at [92, 276] on div "Josh, Unfortunately, we cannot accommodate a wedding on that short of notice, d…" at bounding box center [339, 319] width 506 height 133
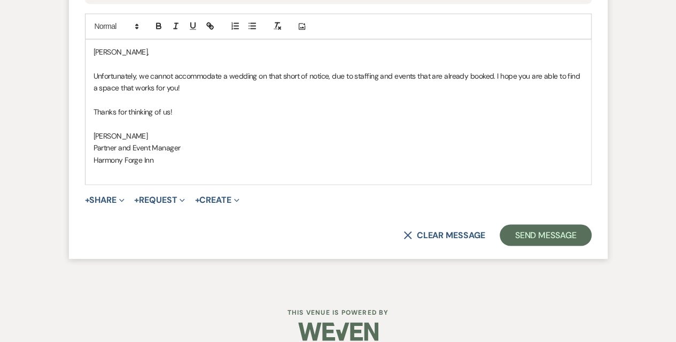
scroll to position [720, 0]
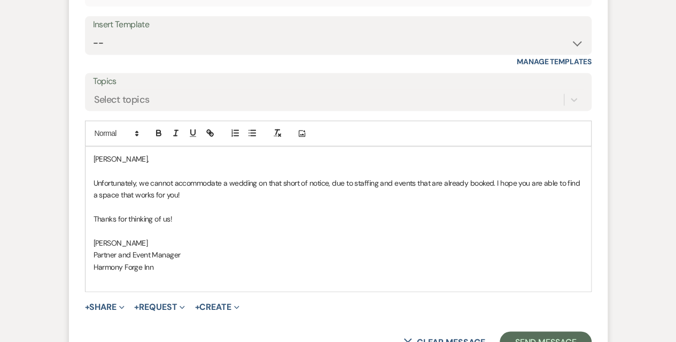
click at [199, 181] on p "Unfortunately, we cannot accommodate a wedding on that short of notice, due to …" at bounding box center [339, 189] width 490 height 24
click at [329, 182] on p "Unfortunately, we cannot accommodate a wedding on that short of notice, due to …" at bounding box center [339, 189] width 490 height 24
click at [387, 181] on p "Unfortunately, we cannot accommodate a wedding on that short of notice due to s…" at bounding box center [339, 189] width 490 height 24
click at [350, 181] on p "Unfortunately, we cannot accommodate a wedding on that short of notice due to s…" at bounding box center [339, 189] width 490 height 24
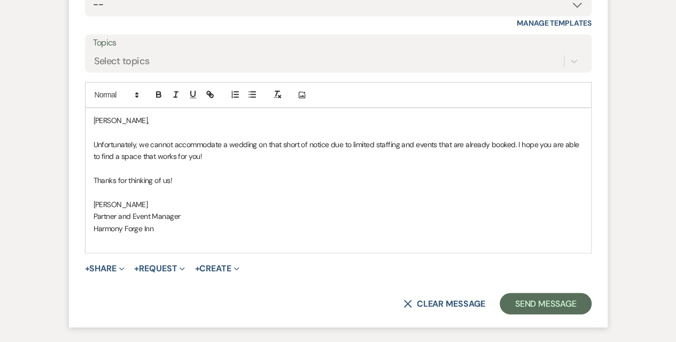
scroll to position [773, 0]
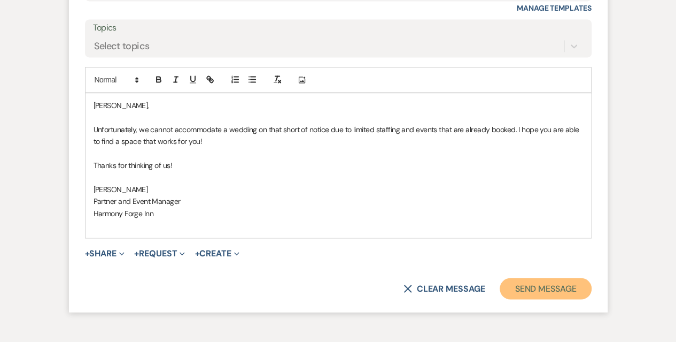
click at [536, 284] on button "Send Message" at bounding box center [545, 287] width 91 height 21
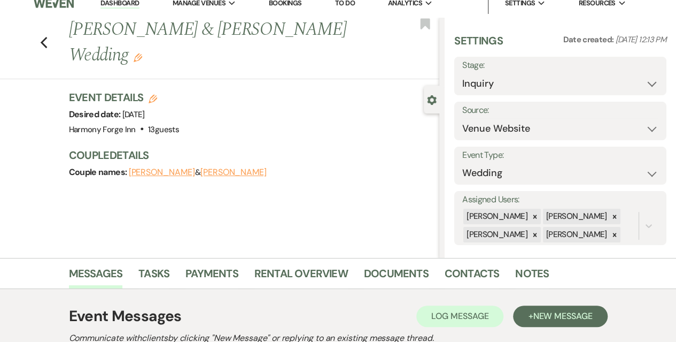
scroll to position [0, 0]
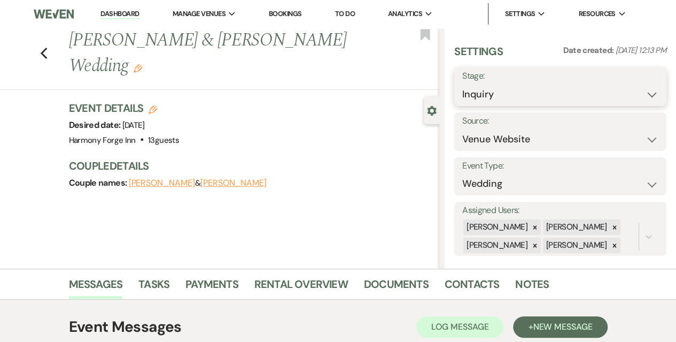
click at [518, 94] on select "Inquiry Follow Up Tour Requested Tour Confirmed Toured Proposal Sent Booked Lost" at bounding box center [560, 94] width 196 height 21
select select "8"
click at [462, 84] on select "Inquiry Follow Up Tour Requested Tour Confirmed Toured Proposal Sent Booked Lost" at bounding box center [560, 94] width 196 height 21
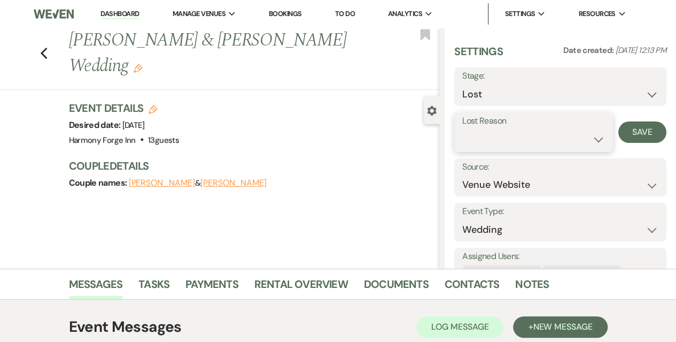
click at [489, 133] on select "Booked Elsewhere Budget Date Unavailable No Response Not a Good Match Capacity …" at bounding box center [533, 139] width 143 height 21
select select "8"
click at [462, 129] on select "Booked Elsewhere Budget Date Unavailable No Response Not a Good Match Capacity …" at bounding box center [533, 139] width 143 height 21
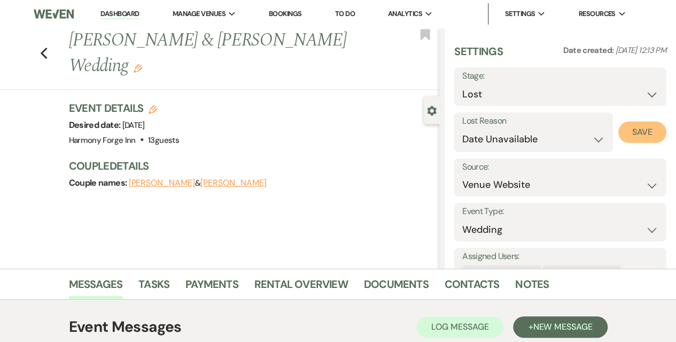
click at [638, 134] on button "Save" at bounding box center [643, 131] width 48 height 21
click at [133, 11] on link "Dashboard" at bounding box center [120, 14] width 38 height 10
select select "8"
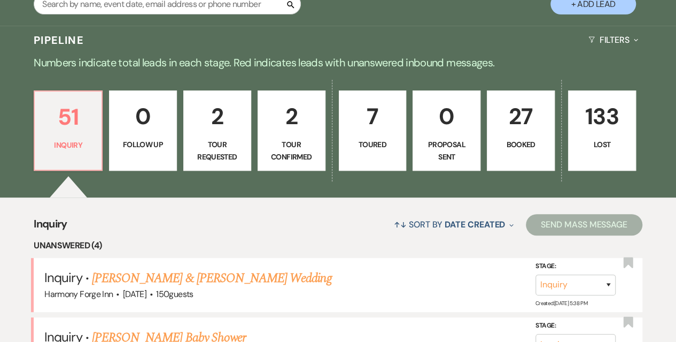
scroll to position [374, 0]
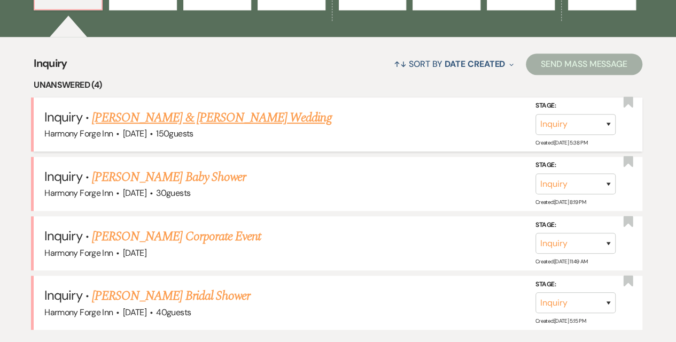
click at [159, 115] on link "Julia Hine & Tommy Chiusano's Wedding" at bounding box center [212, 117] width 240 height 19
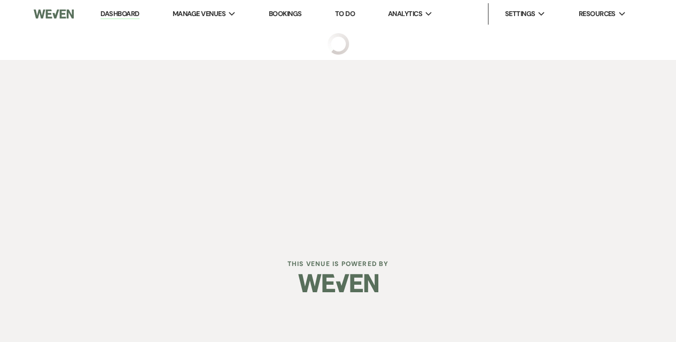
select select "5"
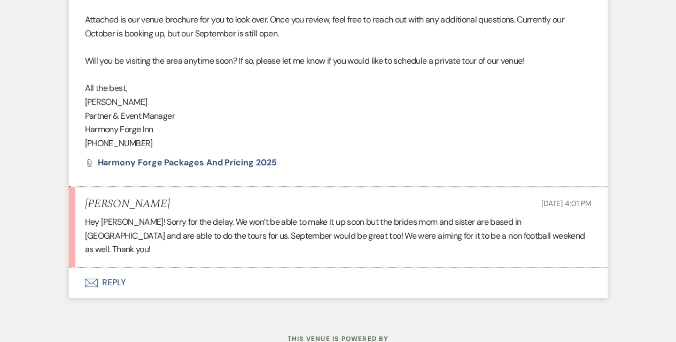
scroll to position [754, 0]
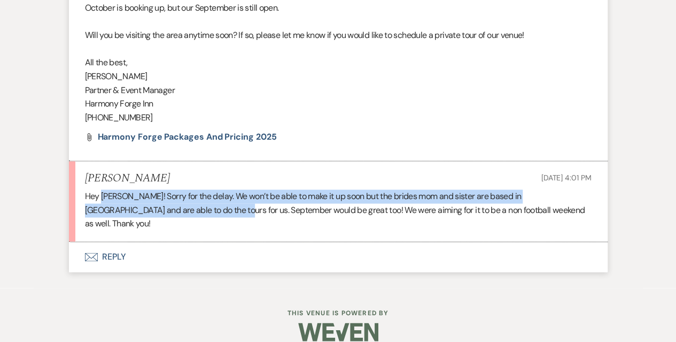
drag, startPoint x: 103, startPoint y: 196, endPoint x: 164, endPoint y: 208, distance: 62.6
click at [164, 208] on p "Hey Kasey! Sorry for the delay. We won’t be able to make it up soon but the bri…" at bounding box center [338, 209] width 507 height 41
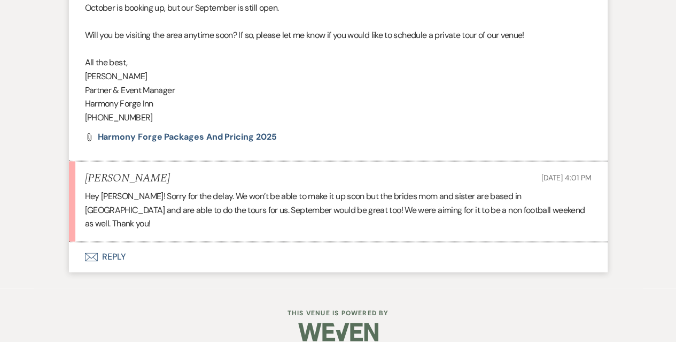
click at [281, 207] on p "Hey Kasey! Sorry for the delay. We won’t be able to make it up soon but the bri…" at bounding box center [338, 209] width 507 height 41
click at [110, 242] on button "Envelope Reply" at bounding box center [338, 257] width 539 height 30
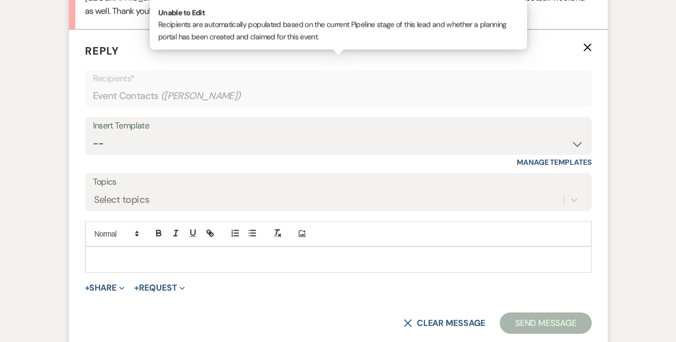
scroll to position [969, 0]
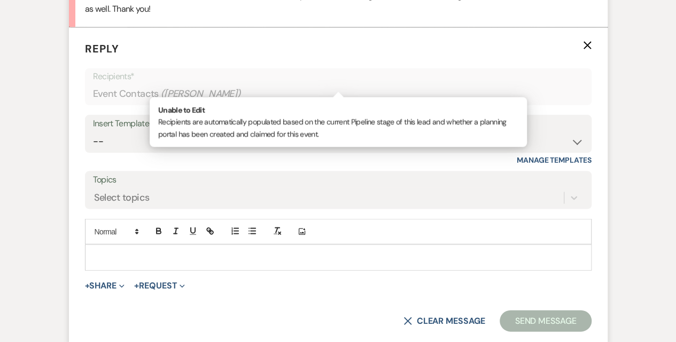
click at [121, 244] on div at bounding box center [339, 256] width 506 height 25
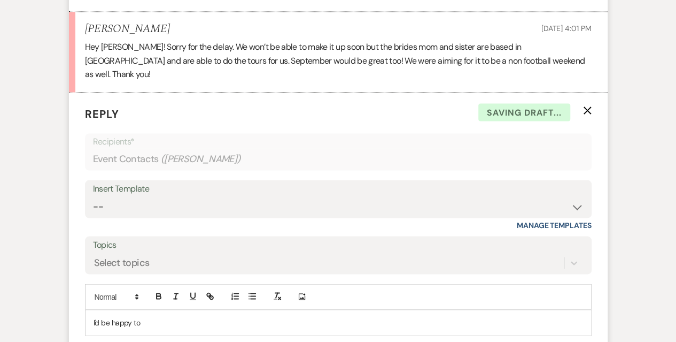
scroll to position [1022, 0]
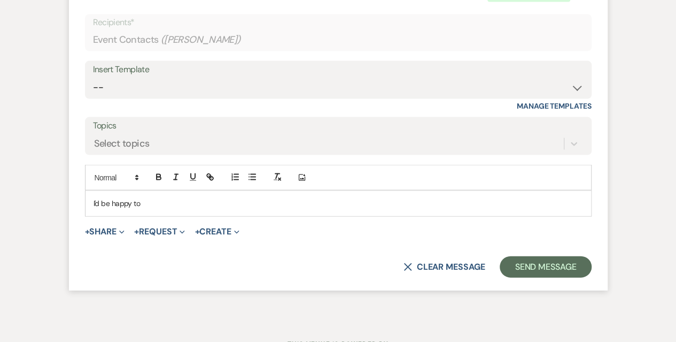
click at [90, 191] on div "I'd be happy to" at bounding box center [339, 203] width 506 height 25
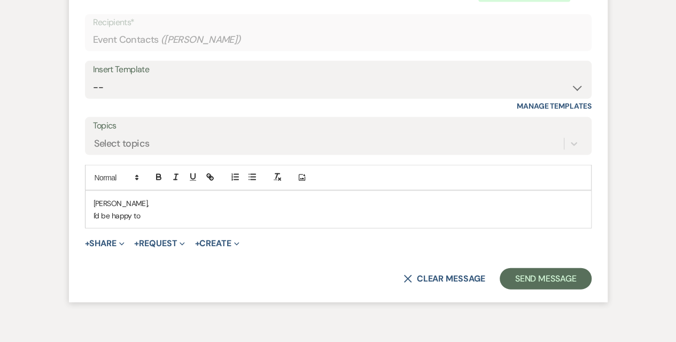
click at [158, 210] on p "I'd be happy to" at bounding box center [339, 216] width 490 height 12
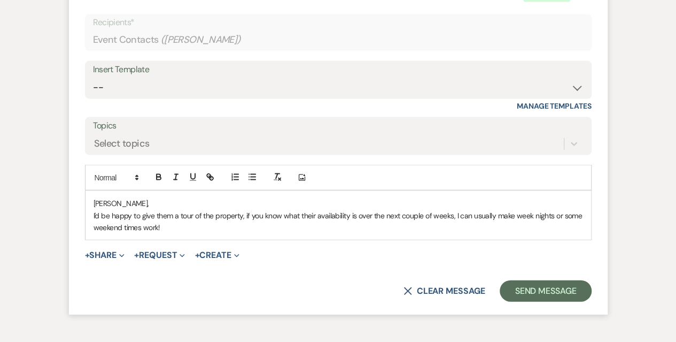
click at [185, 212] on p "I'd be happy to give them a tour of the property, if you know what their availa…" at bounding box center [339, 222] width 490 height 24
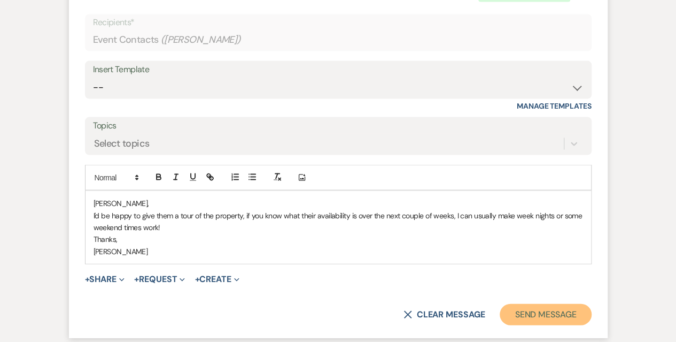
click at [547, 304] on button "Send Message" at bounding box center [545, 314] width 91 height 21
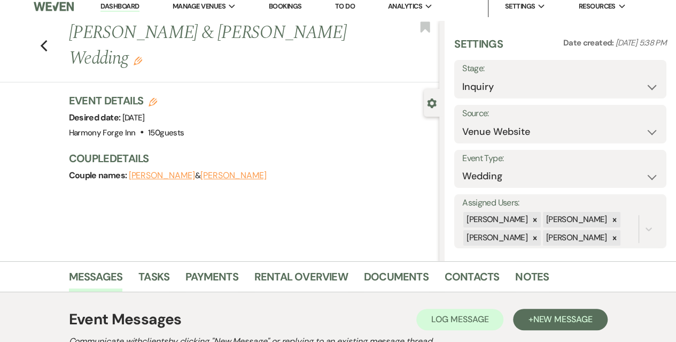
scroll to position [0, 0]
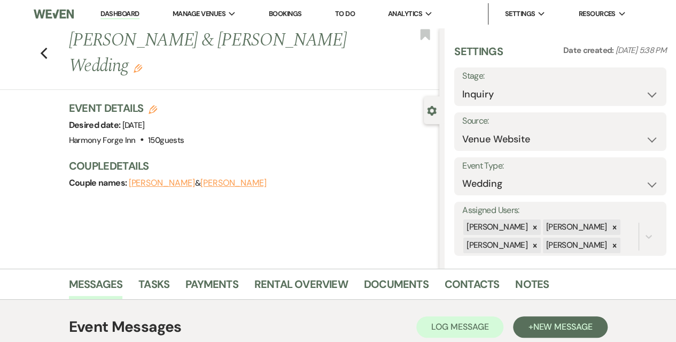
drag, startPoint x: 105, startPoint y: 12, endPoint x: 115, endPoint y: 19, distance: 11.9
click at [105, 11] on link "Dashboard" at bounding box center [120, 14] width 38 height 10
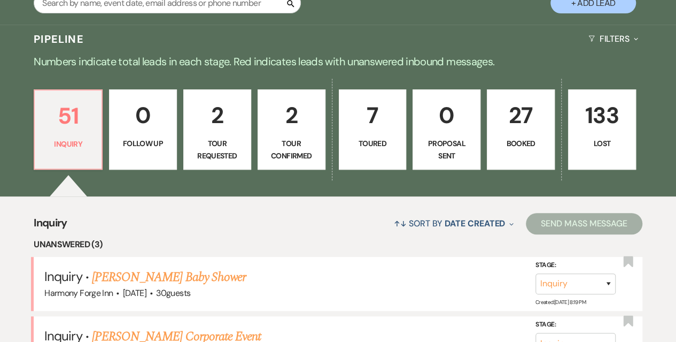
scroll to position [214, 0]
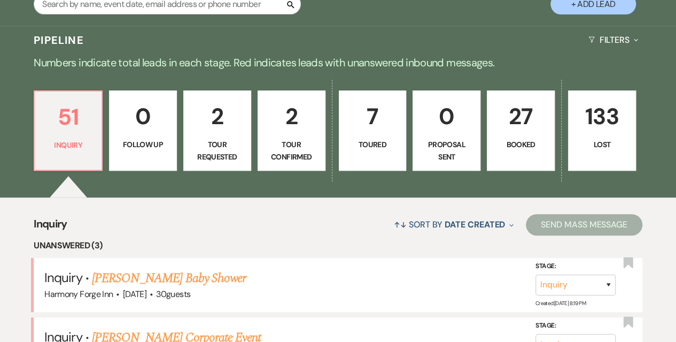
click at [295, 144] on p "Tour Confirmed" at bounding box center [292, 150] width 54 height 24
select select "4"
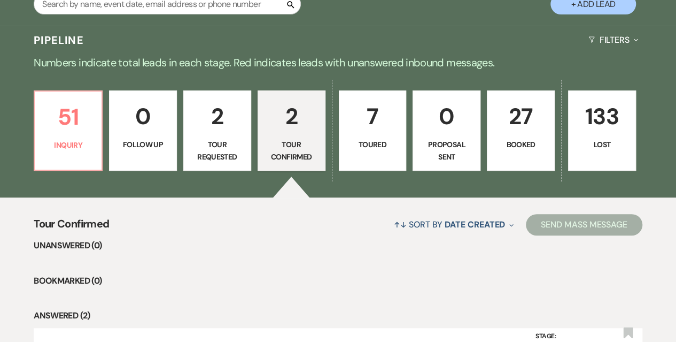
scroll to position [374, 0]
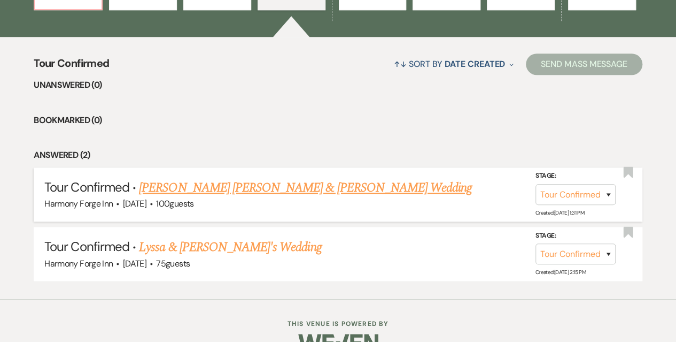
click at [200, 183] on link "Cooper Hathaway & Katri Randall's Wedding" at bounding box center [305, 187] width 333 height 19
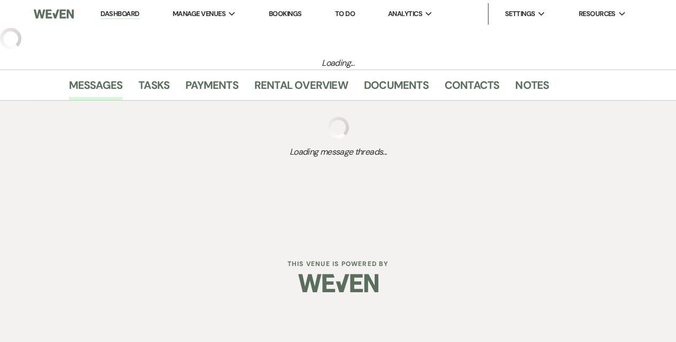
select select "4"
select select "5"
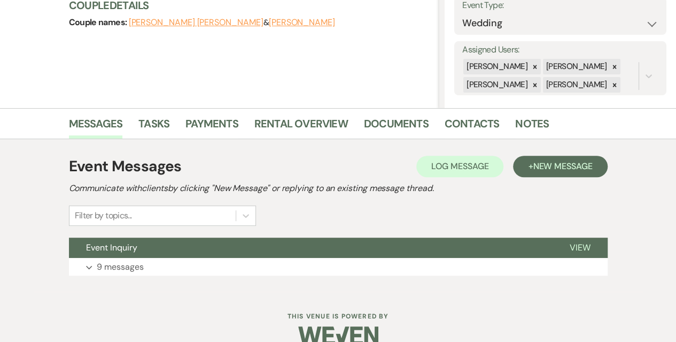
scroll to position [179, 0]
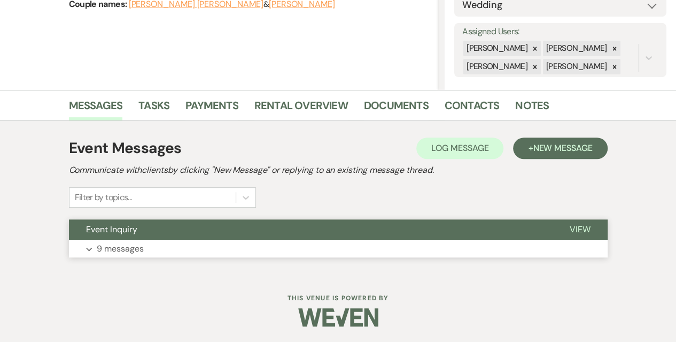
click at [152, 240] on button "Expand 9 messages" at bounding box center [338, 249] width 539 height 18
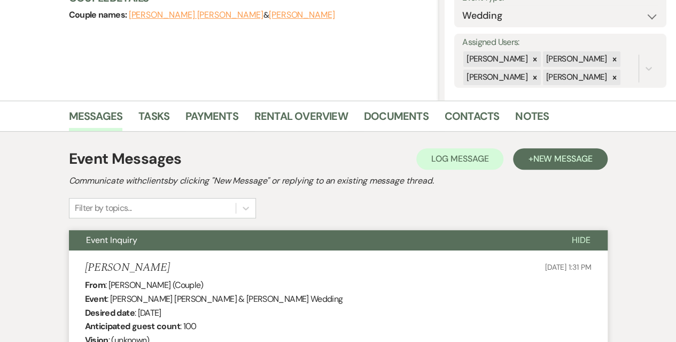
scroll to position [0, 0]
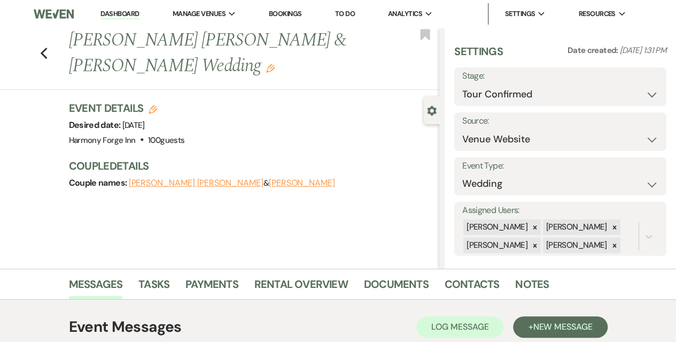
click at [123, 14] on link "Dashboard" at bounding box center [120, 14] width 38 height 10
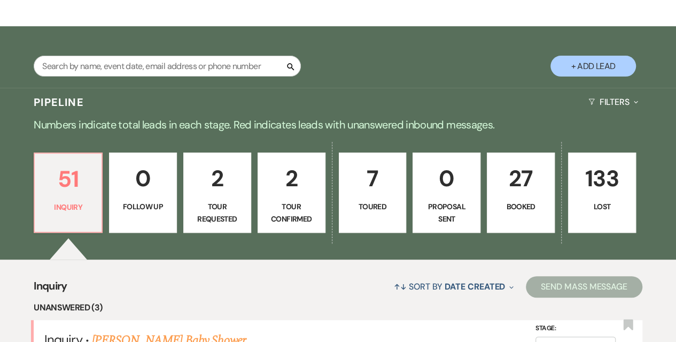
scroll to position [53, 0]
